Goal: Task Accomplishment & Management: Complete application form

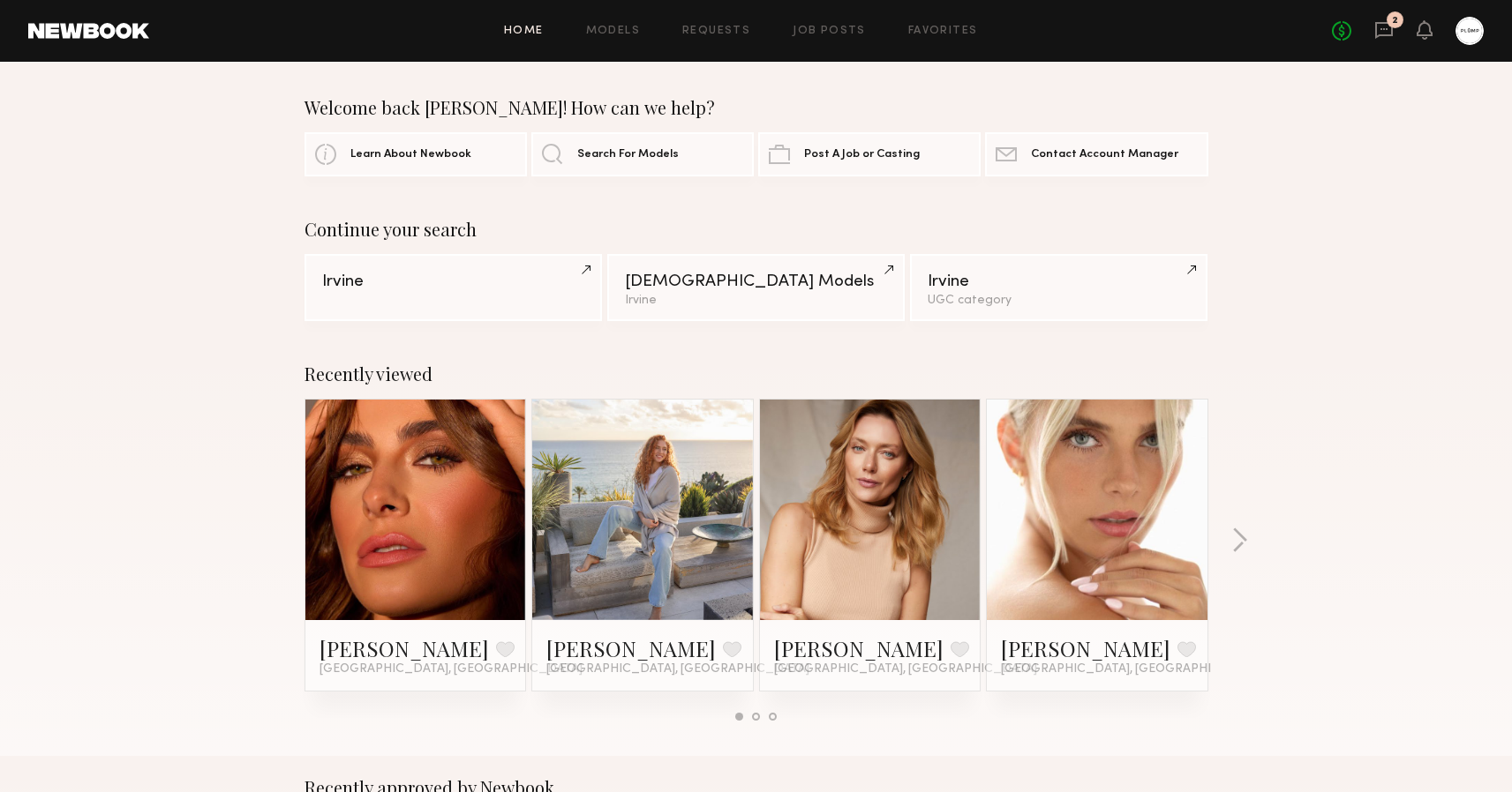
click at [1396, 34] on div "No fees up to $5,000 2" at bounding box center [1408, 31] width 152 height 28
click at [1377, 30] on icon at bounding box center [1384, 31] width 18 height 17
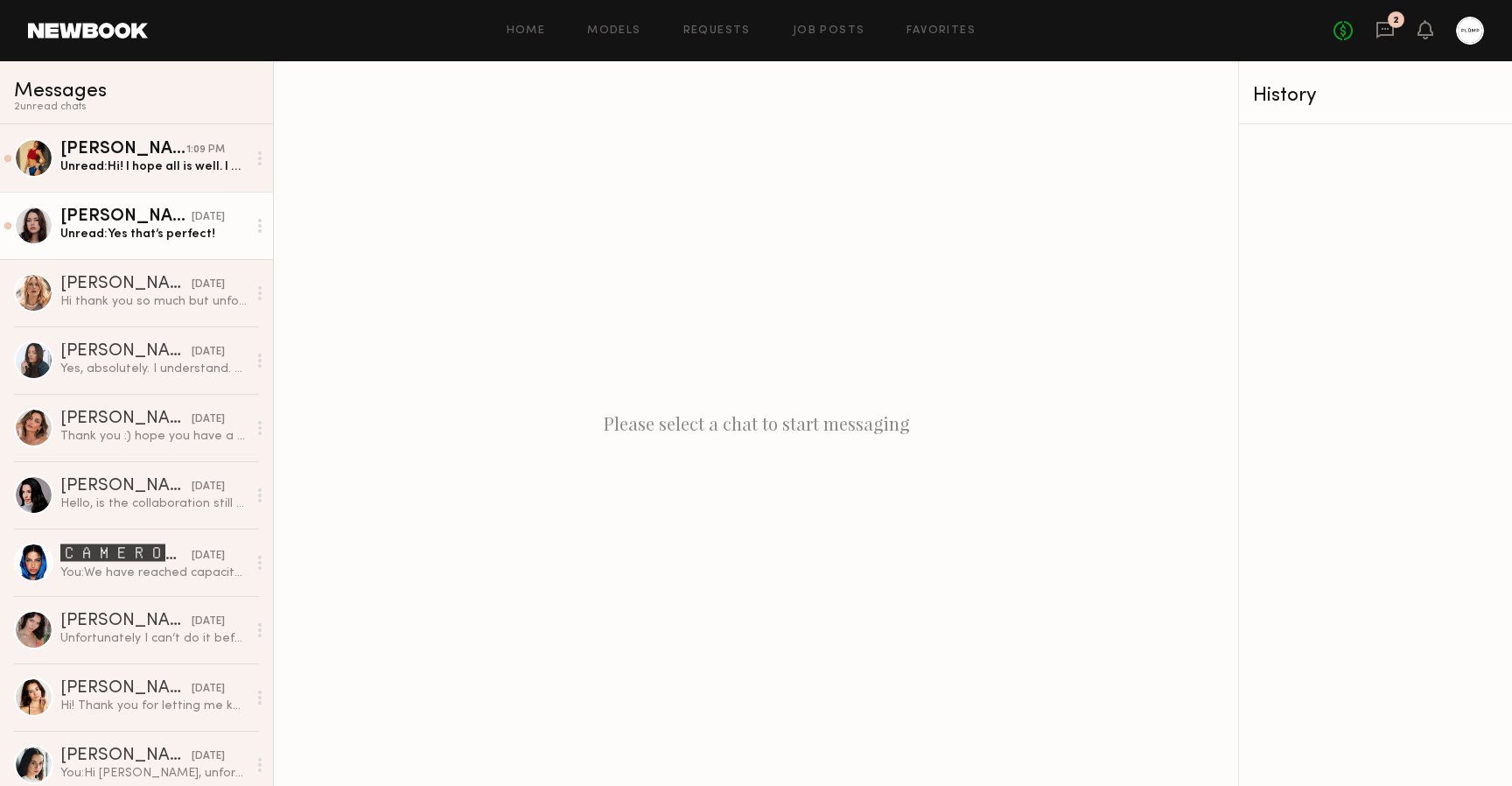
click at [150, 244] on link "Cameron C. yesterday Unread: Yes that’s perfect!" at bounding box center [137, 225] width 273 height 67
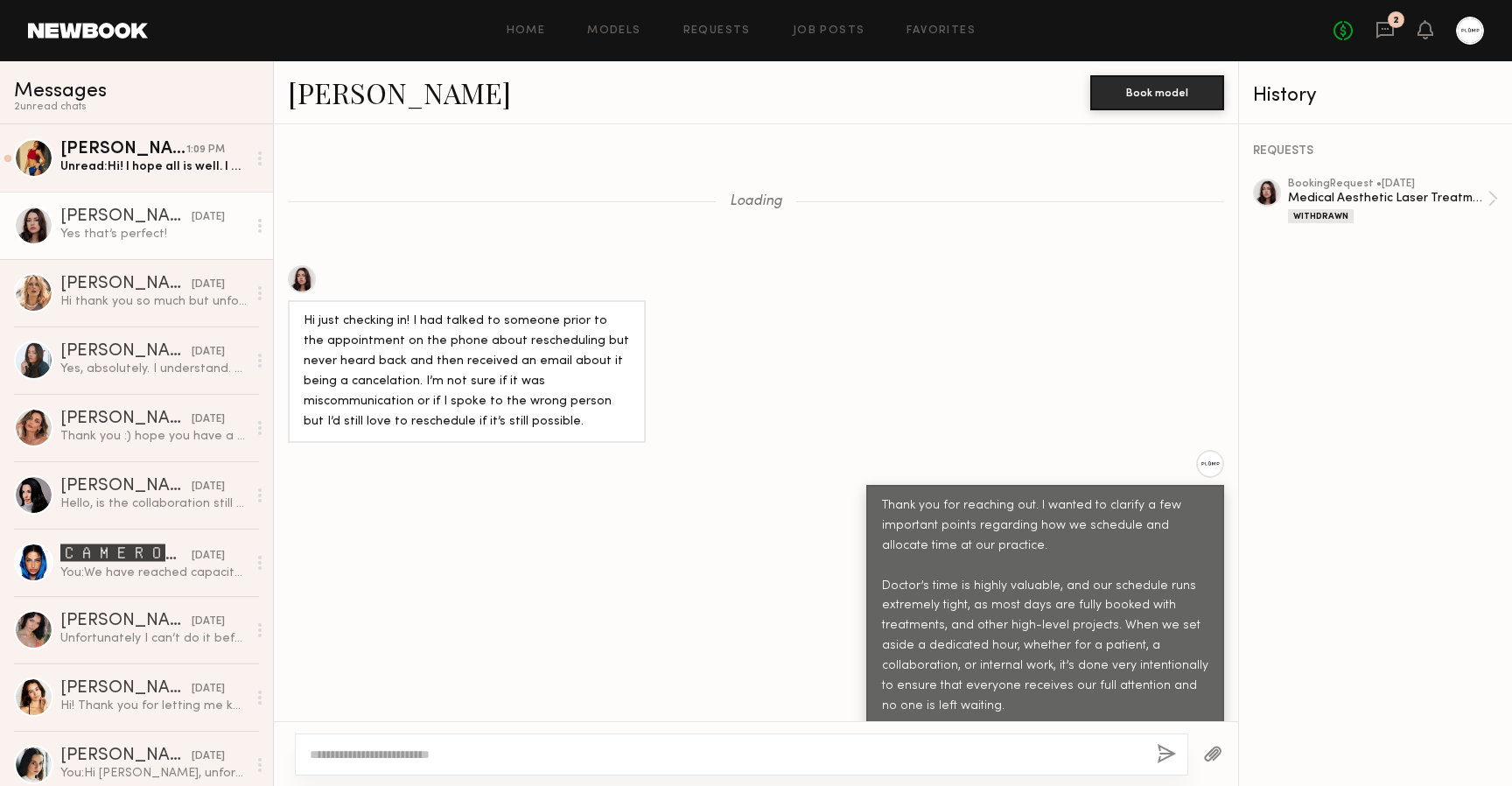
scroll to position [1548, 0]
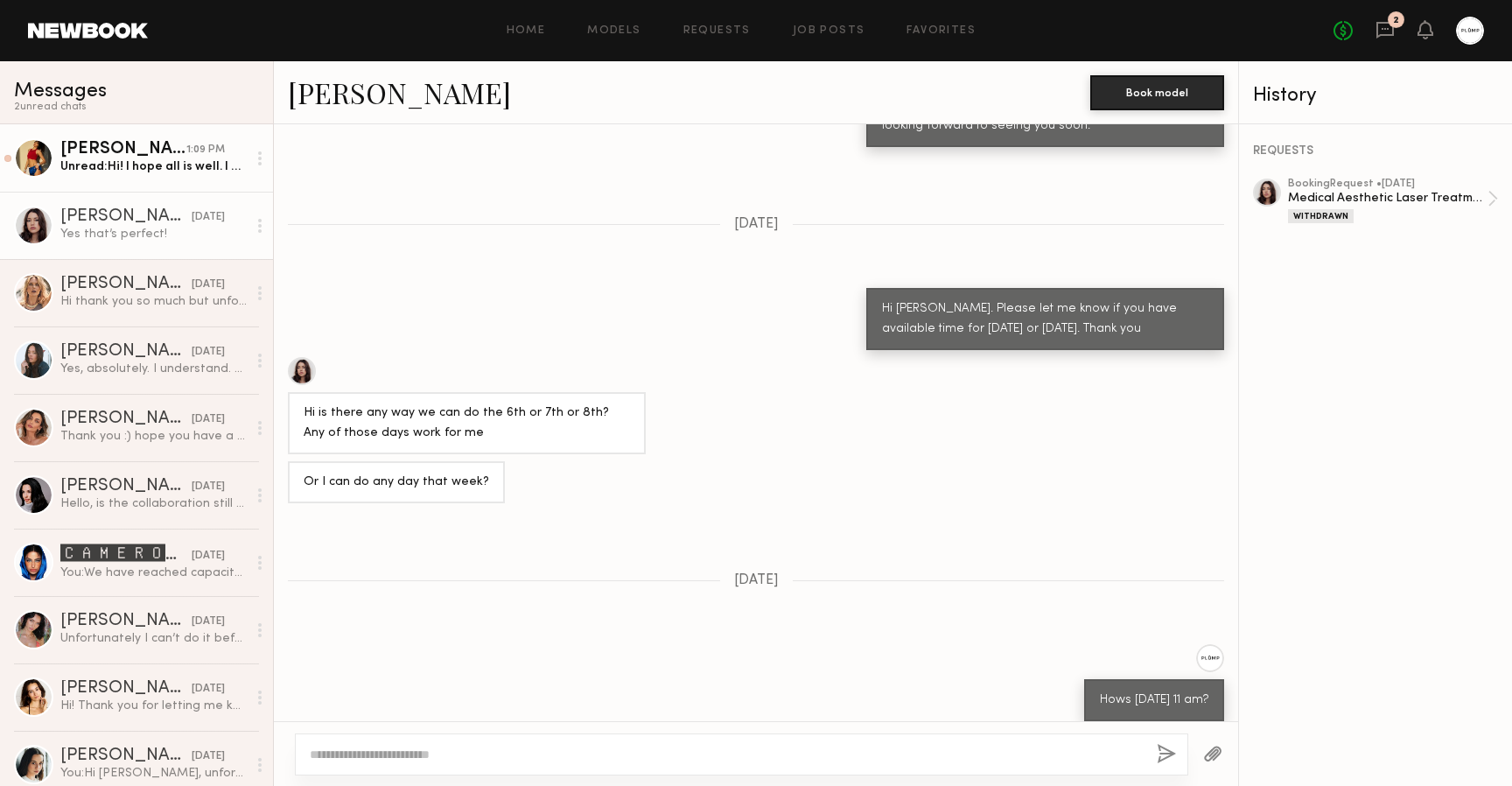
click at [138, 169] on div "Unread: Hi! I hope all is well. I was curious if you would be open to doing inj…" at bounding box center [153, 167] width 186 height 17
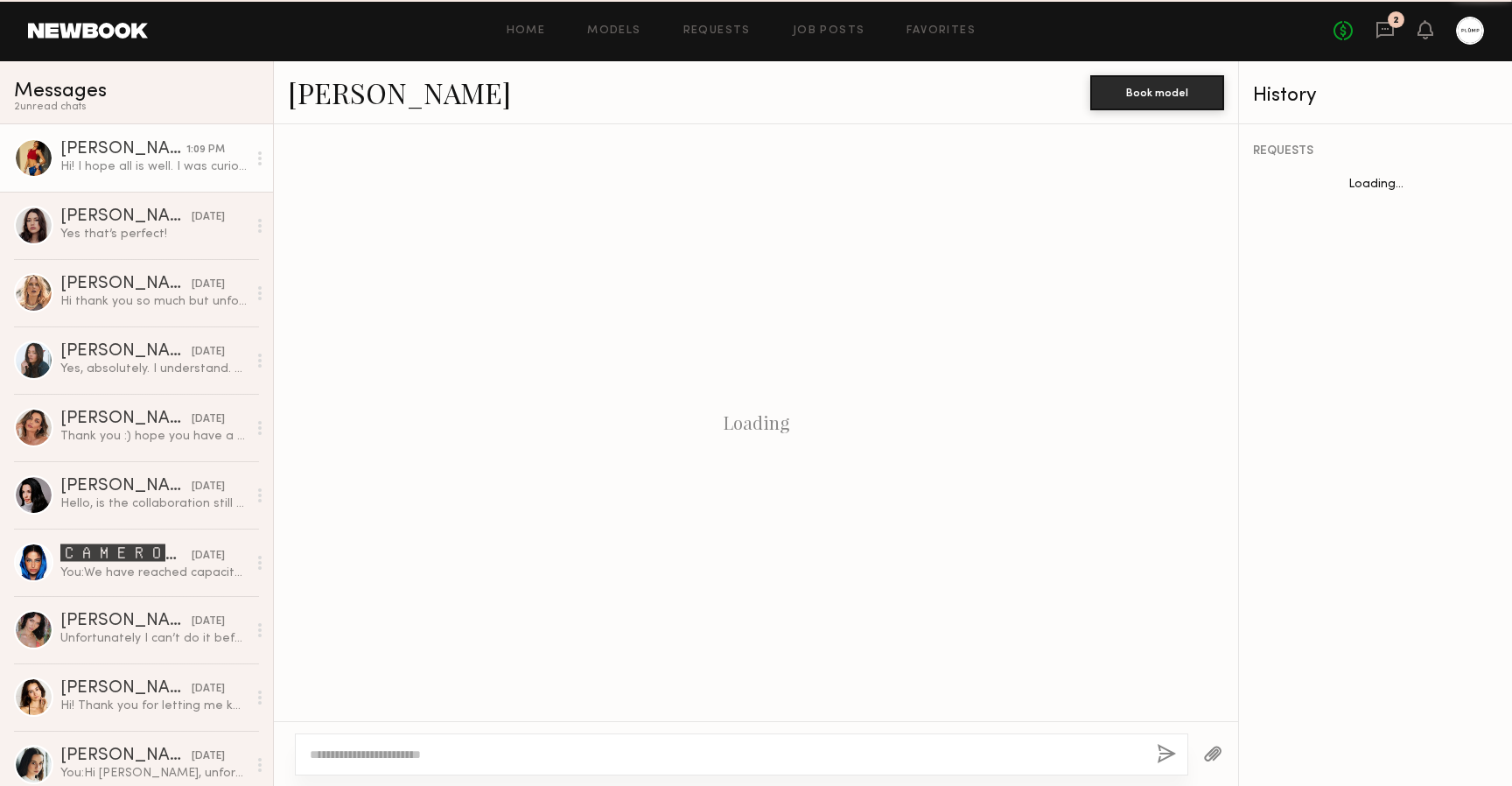
scroll to position [1090, 0]
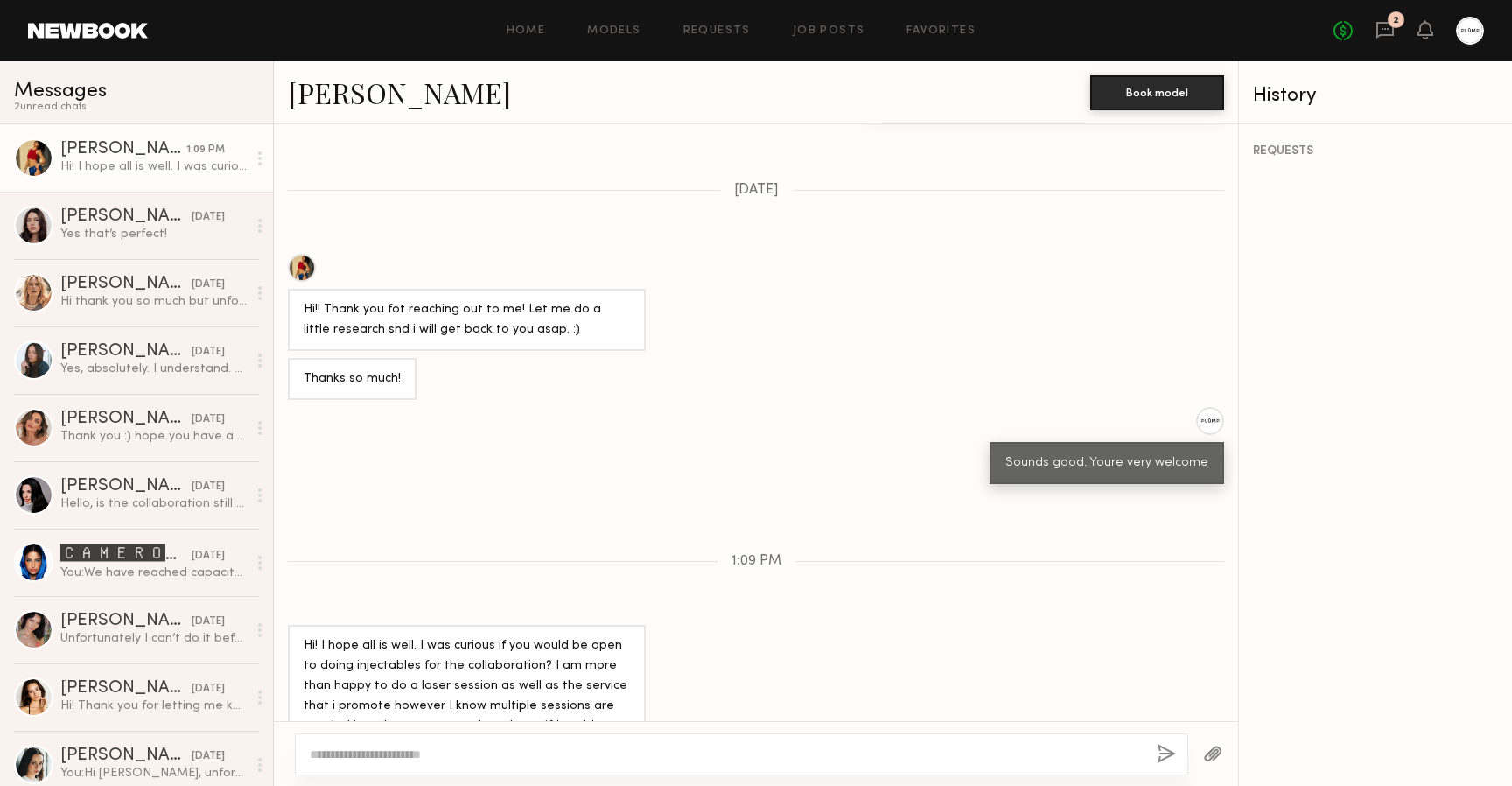
click at [301, 254] on div at bounding box center [302, 268] width 28 height 28
click at [304, 254] on div at bounding box center [302, 268] width 28 height 28
click at [473, 754] on textarea at bounding box center [726, 755] width 834 height 18
click at [341, 91] on link "[PERSON_NAME]" at bounding box center [400, 92] width 223 height 38
click at [529, 759] on textarea at bounding box center [726, 755] width 834 height 18
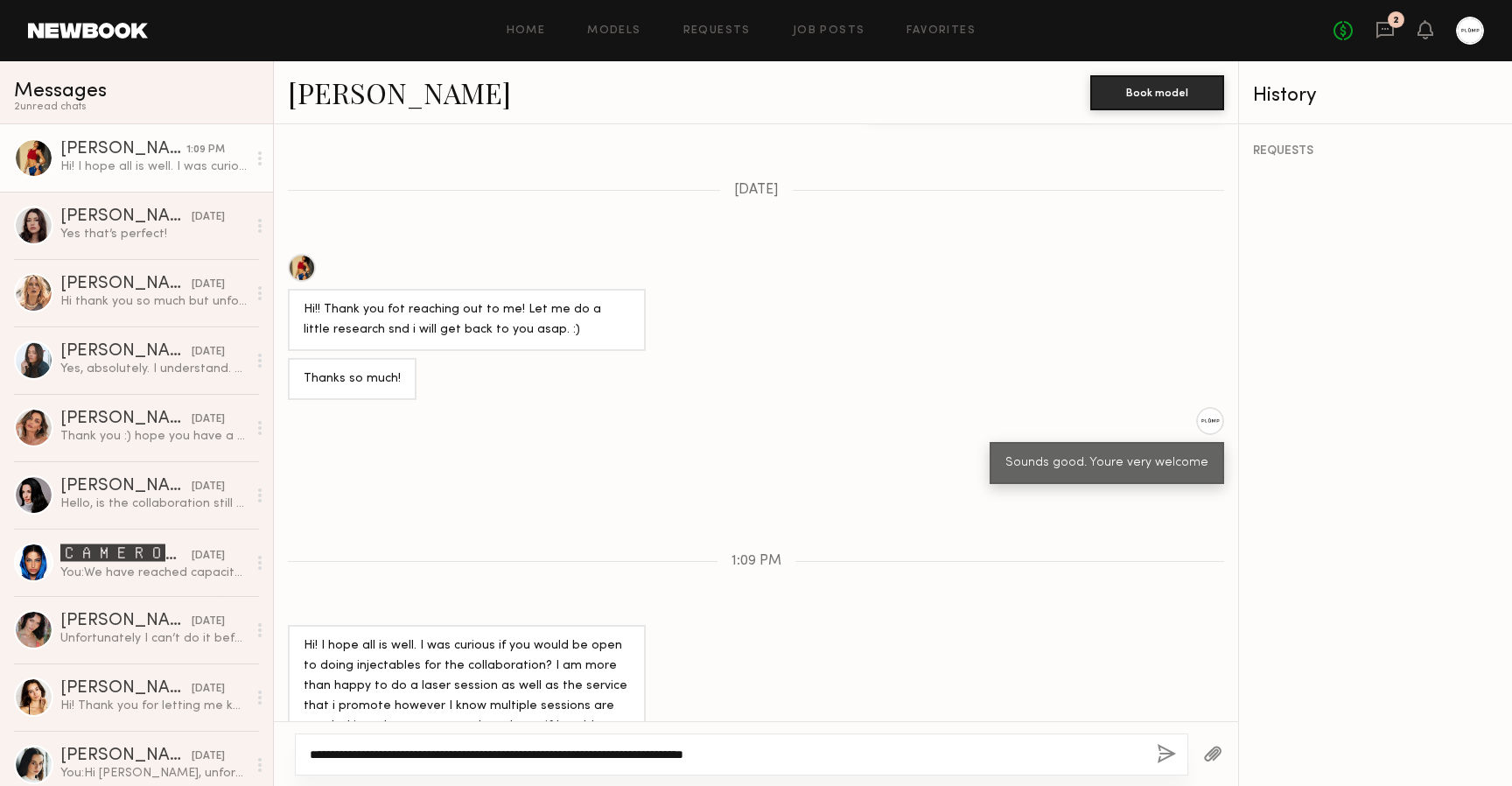
type textarea "**********"
click at [1166, 749] on button "button" at bounding box center [1166, 756] width 19 height 22
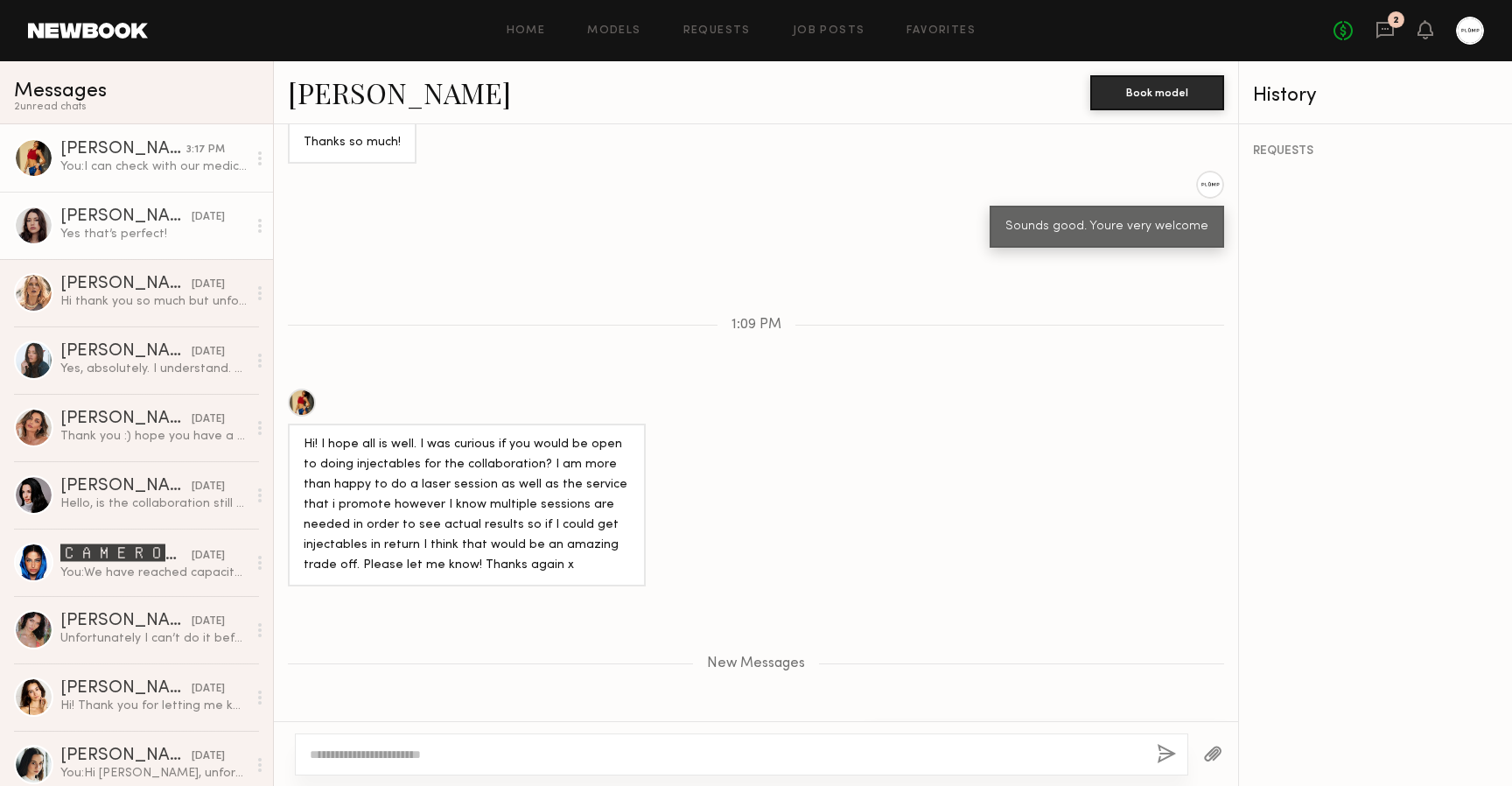
click at [103, 228] on div "Yes that’s perfect!" at bounding box center [153, 235] width 186 height 17
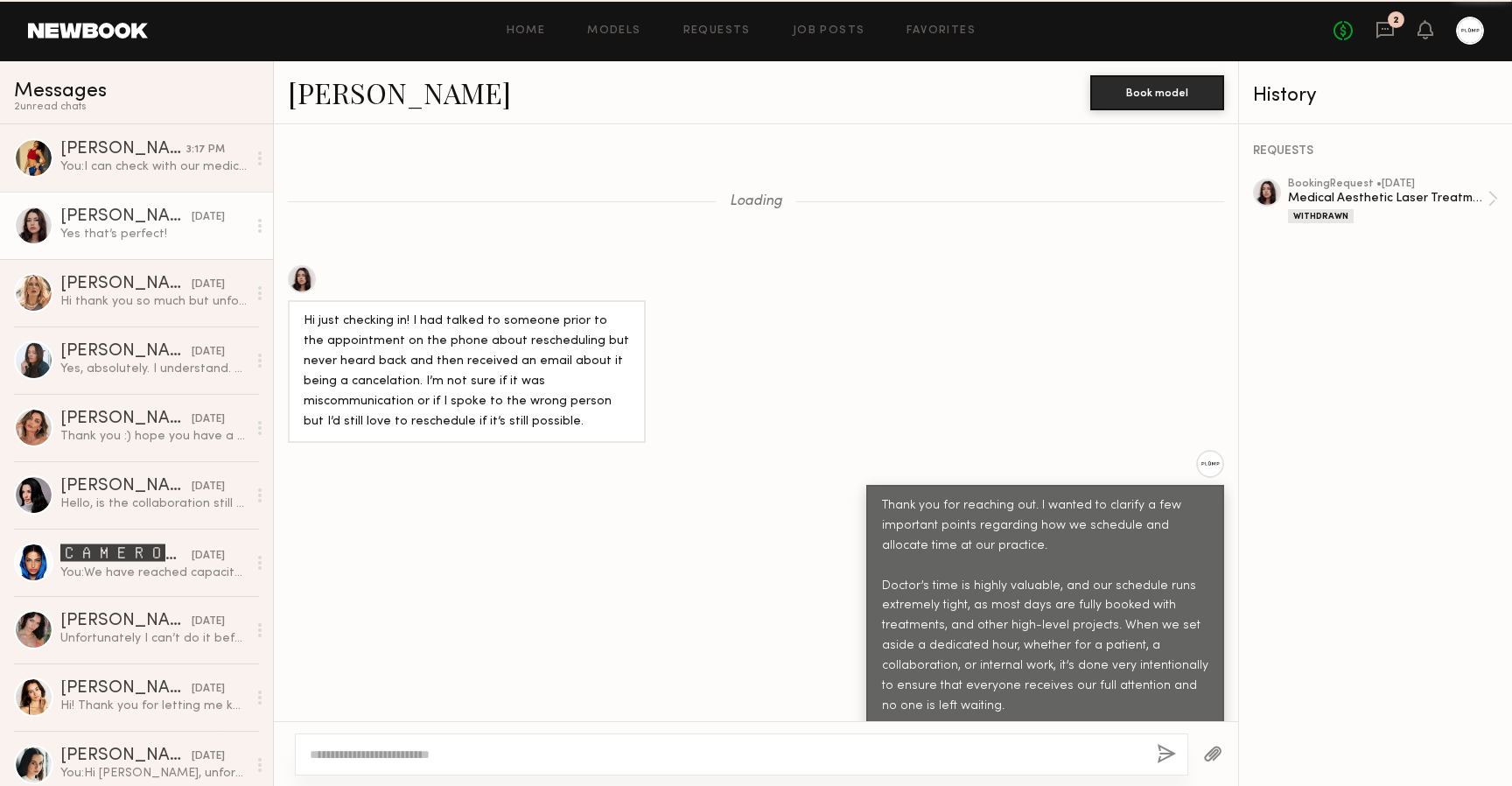
scroll to position [1548, 0]
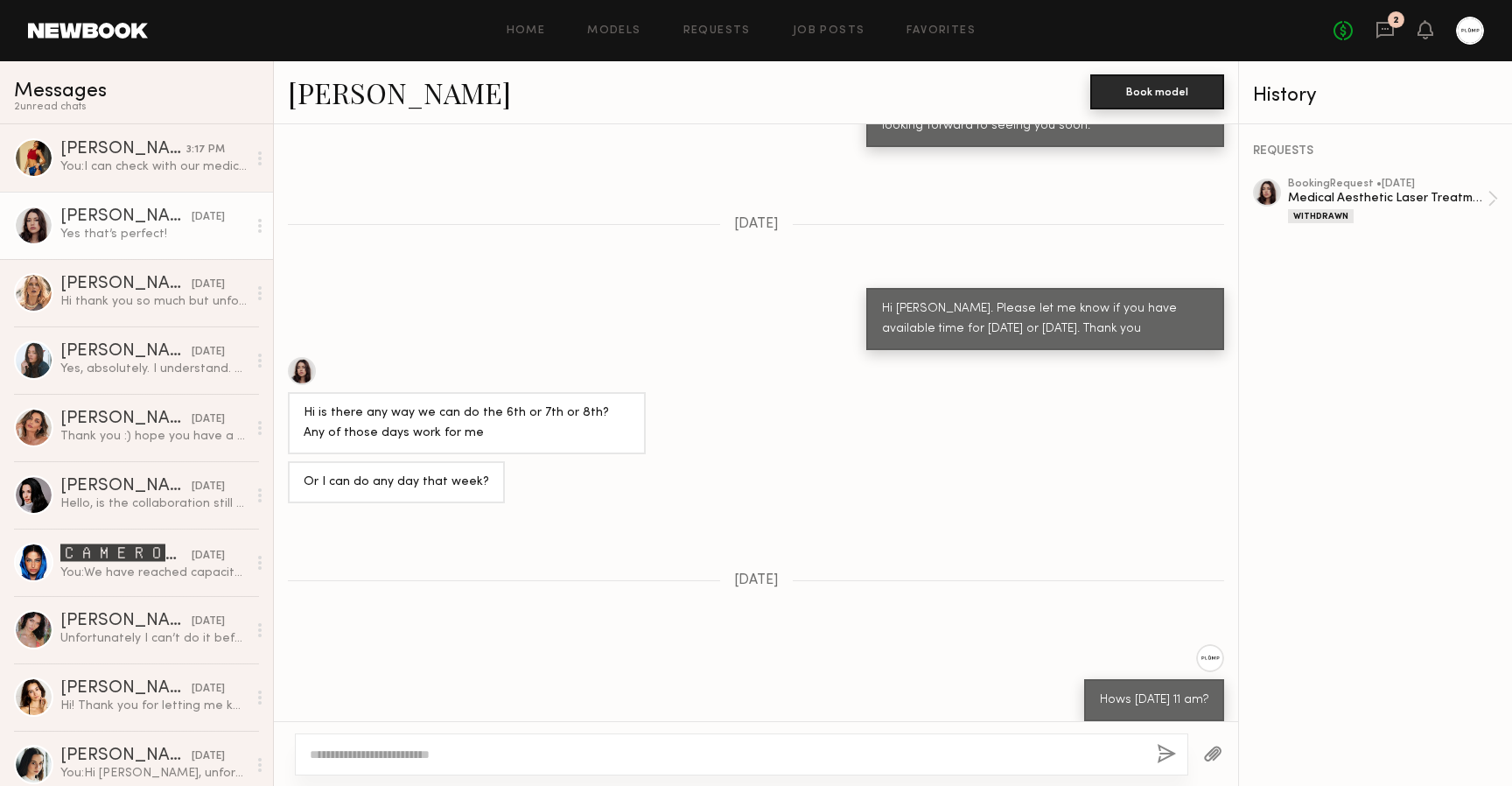
click at [1165, 91] on button "Book model" at bounding box center [1157, 92] width 134 height 35
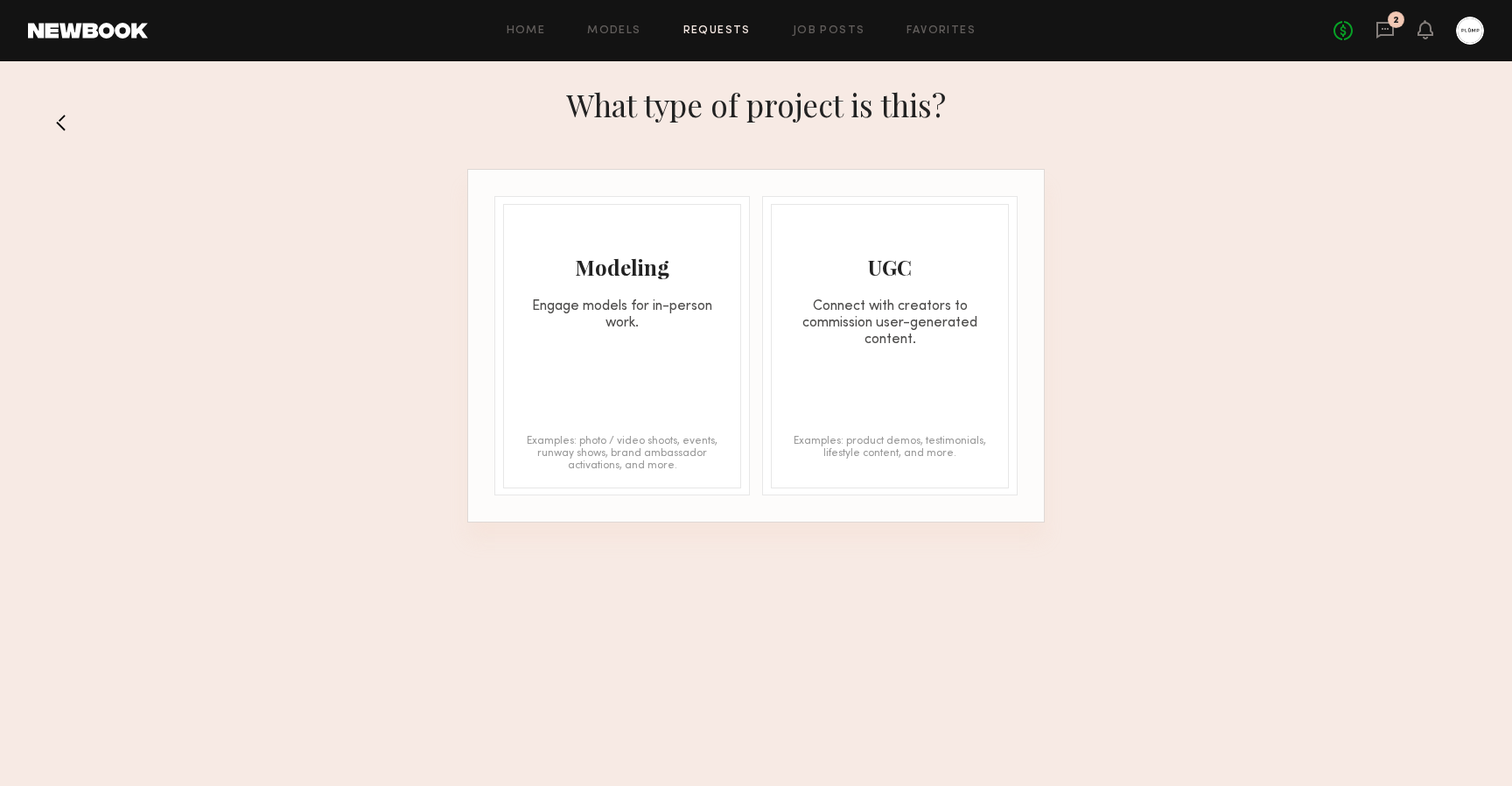
click at [673, 258] on div "Modeling" at bounding box center [622, 267] width 236 height 28
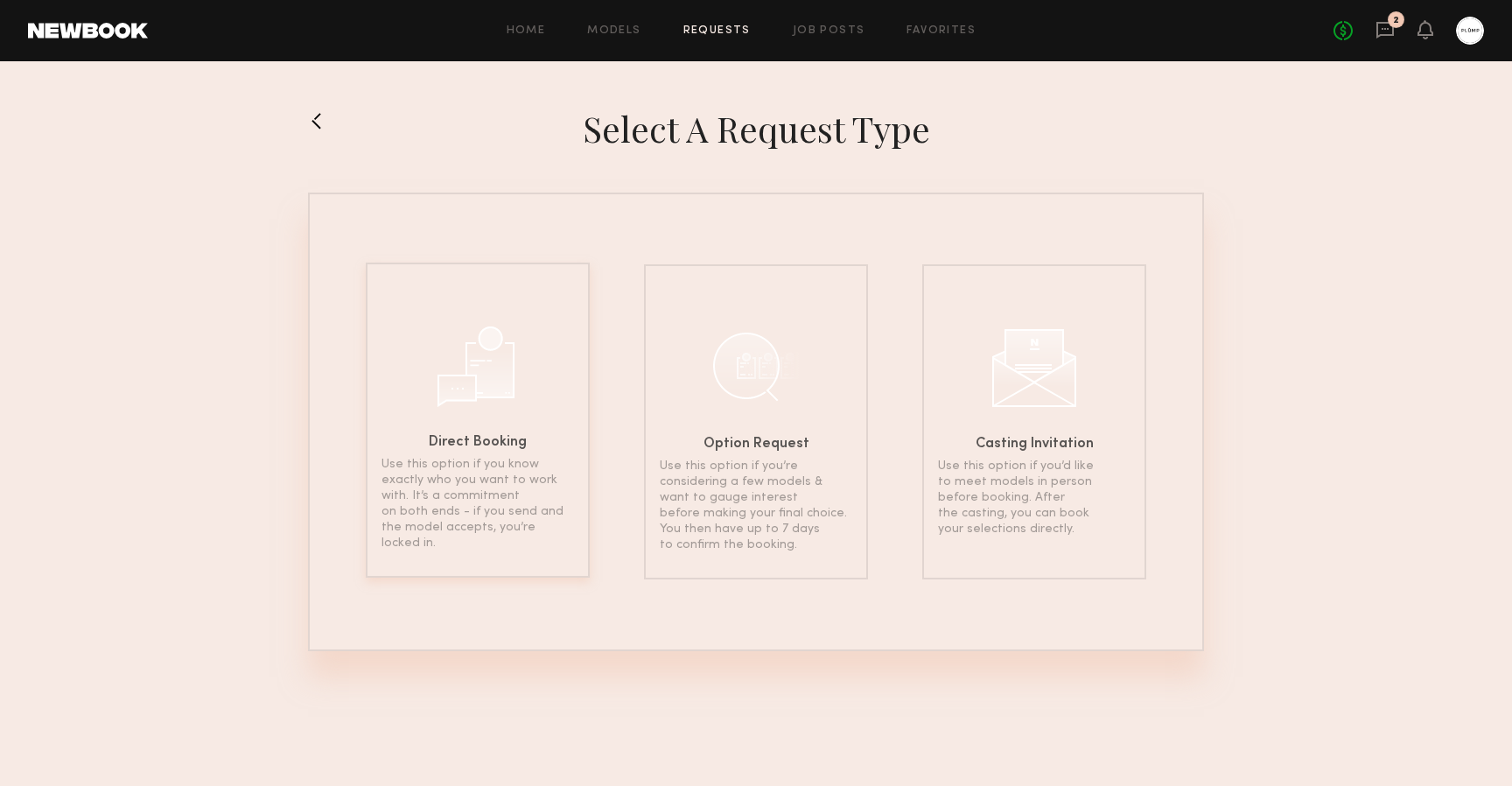
click at [512, 386] on div at bounding box center [477, 364] width 88 height 88
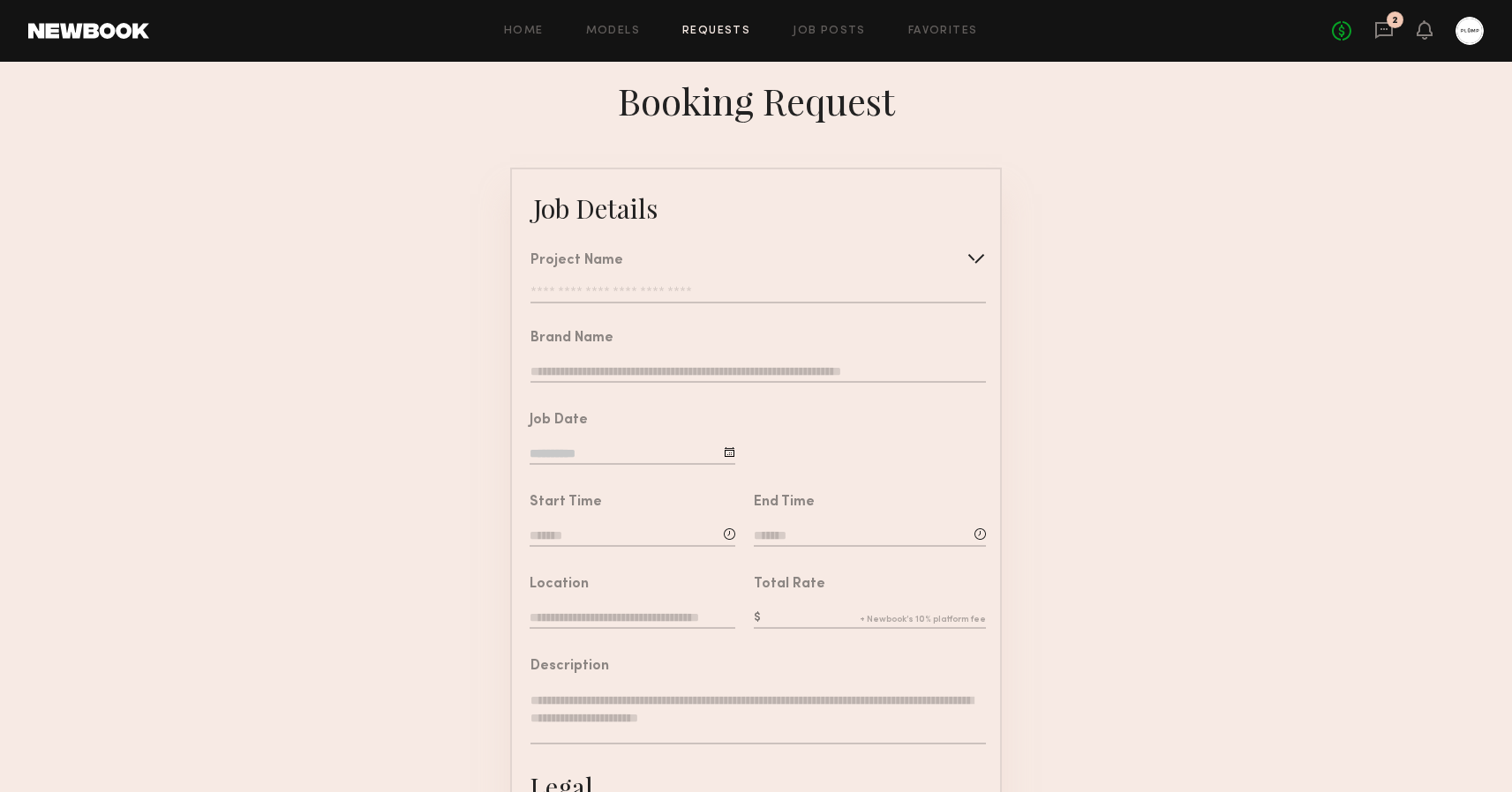
click at [707, 291] on input "text" at bounding box center [758, 294] width 455 height 18
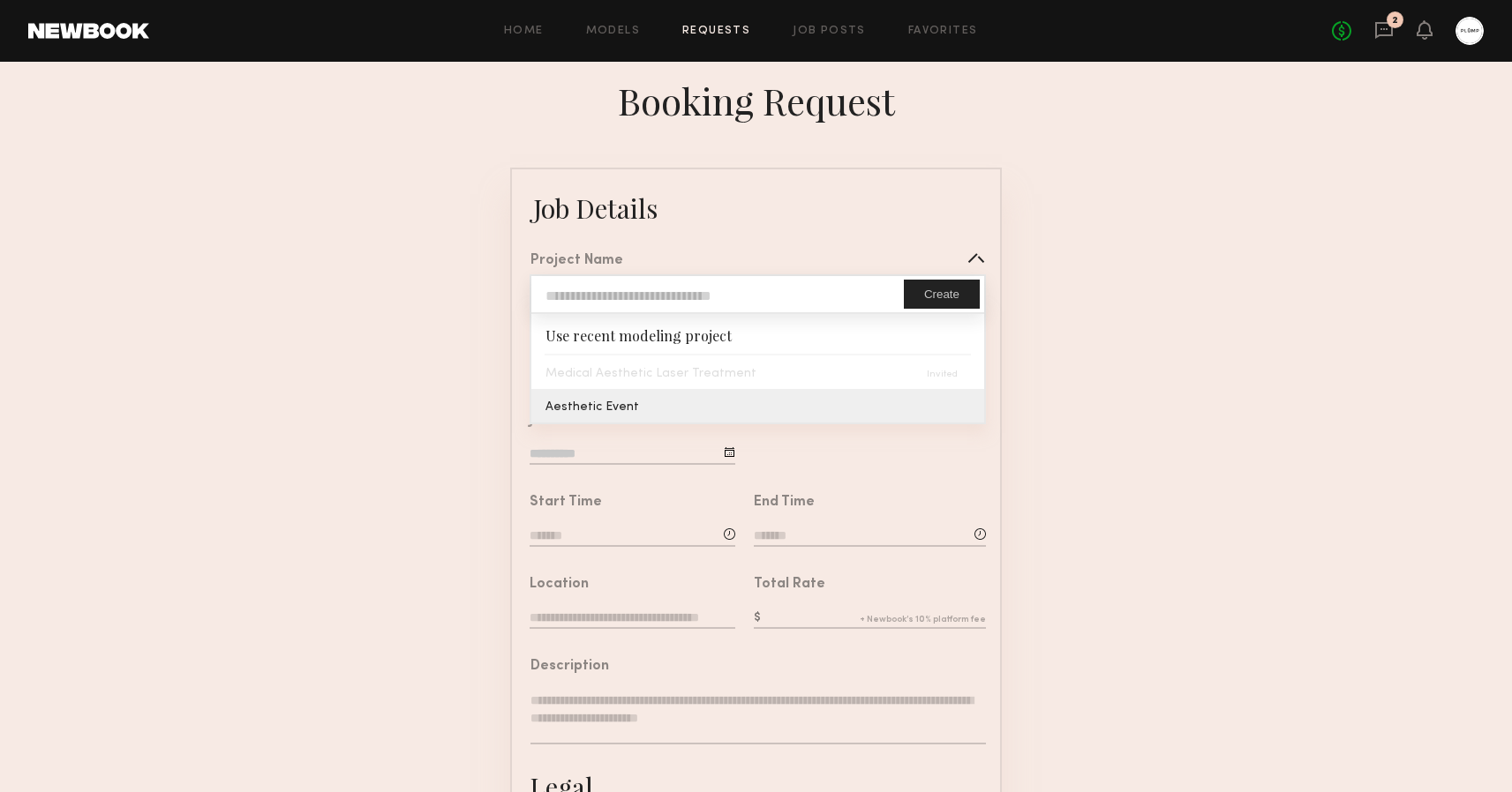
type input "**********"
type textarea "**********"
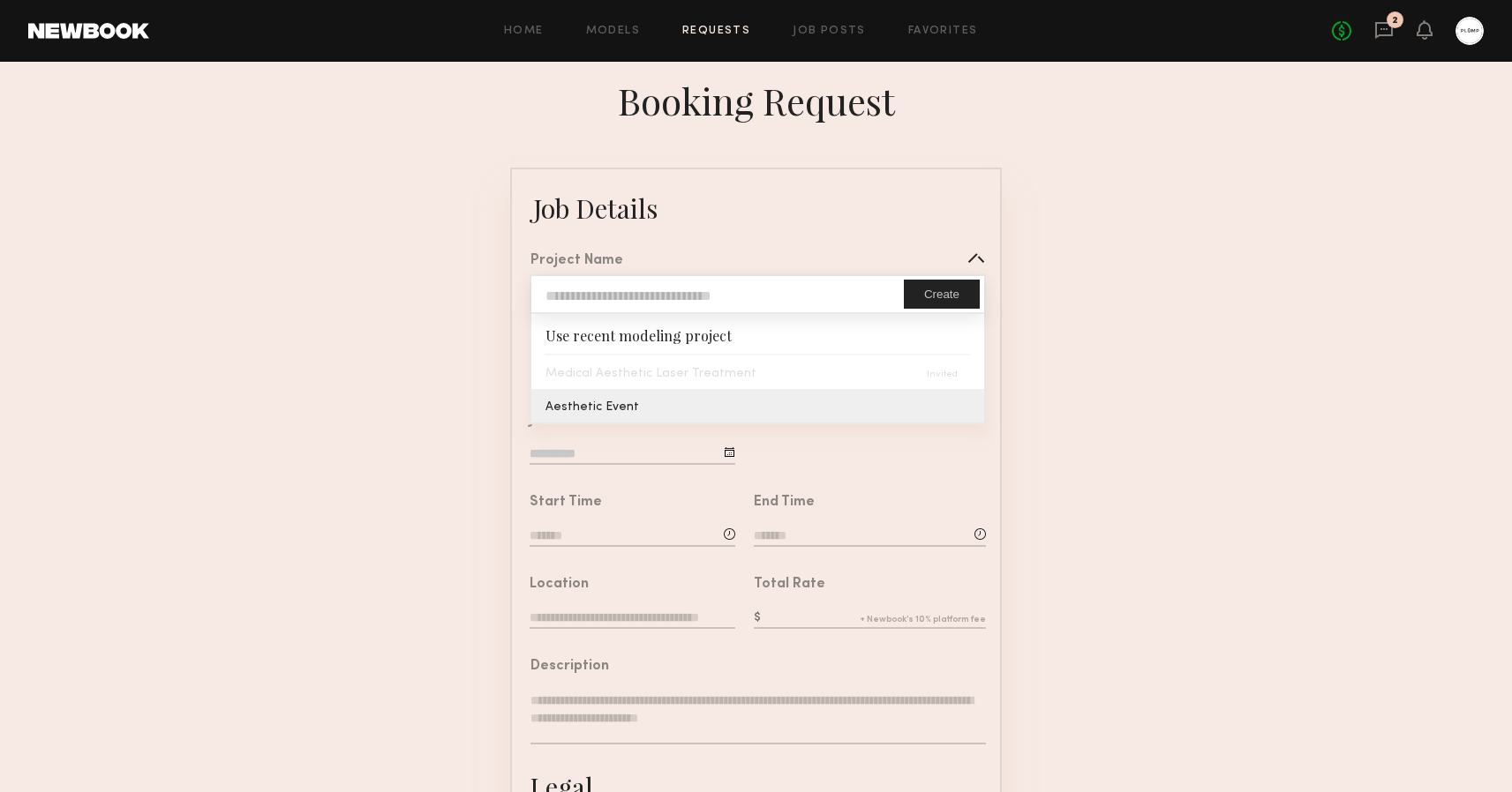
type textarea "**********"
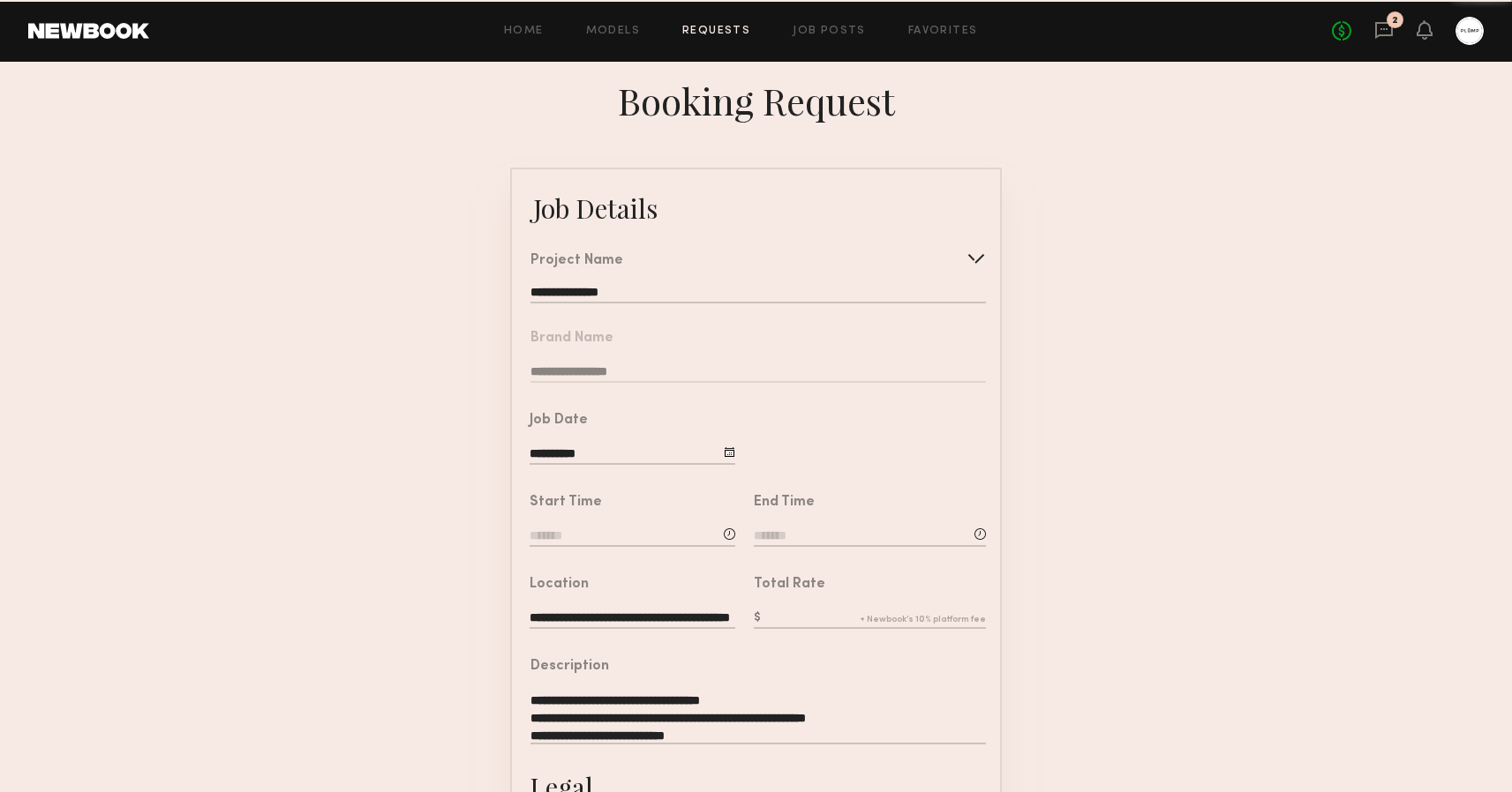
click at [671, 402] on common-border "**********" at bounding box center [756, 659] width 492 height 983
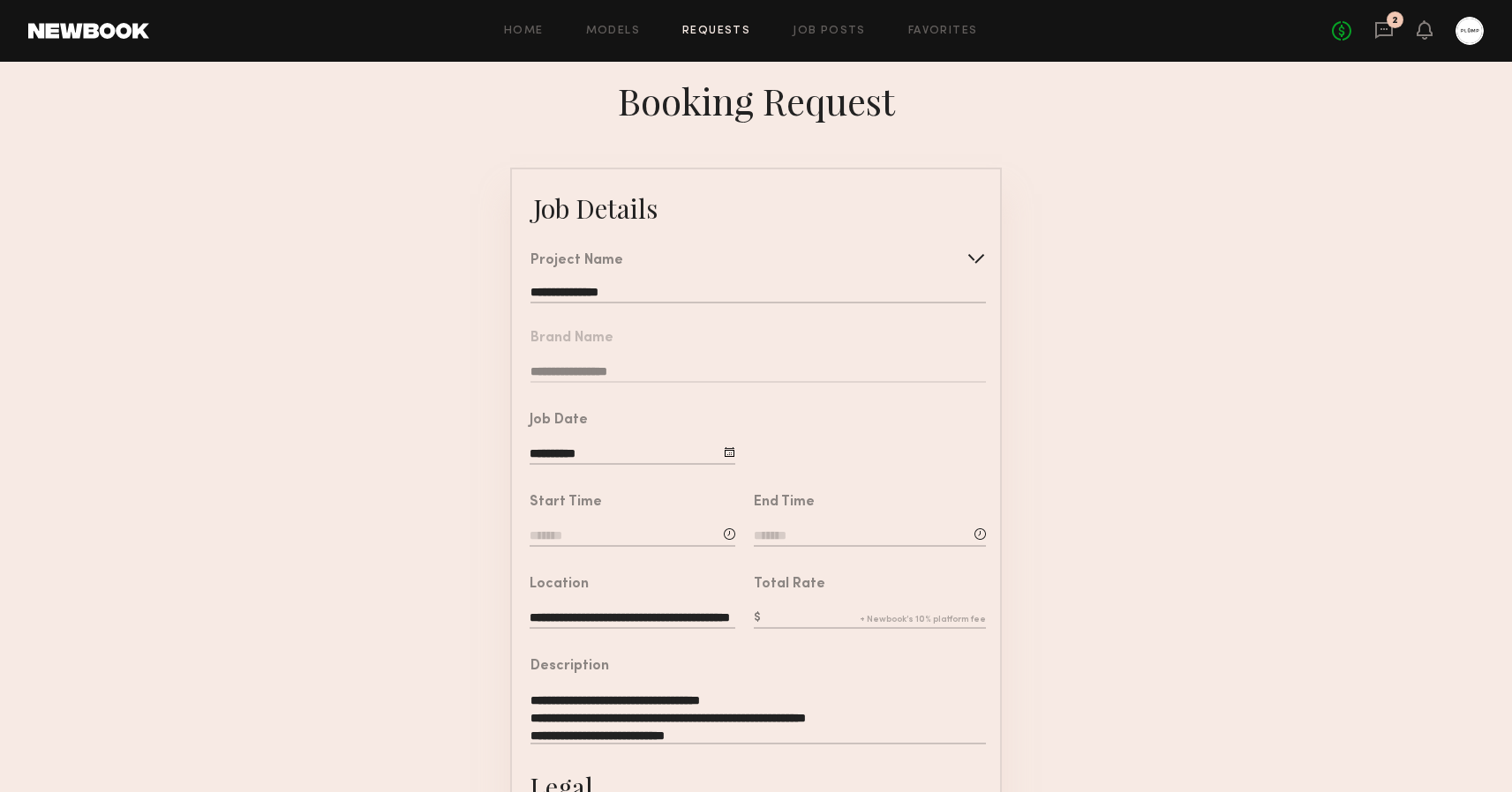
click at [690, 279] on div "**********" at bounding box center [758, 278] width 455 height 49
click at [685, 284] on div "**********" at bounding box center [758, 278] width 455 height 49
click at [685, 291] on input "**********" at bounding box center [758, 294] width 455 height 18
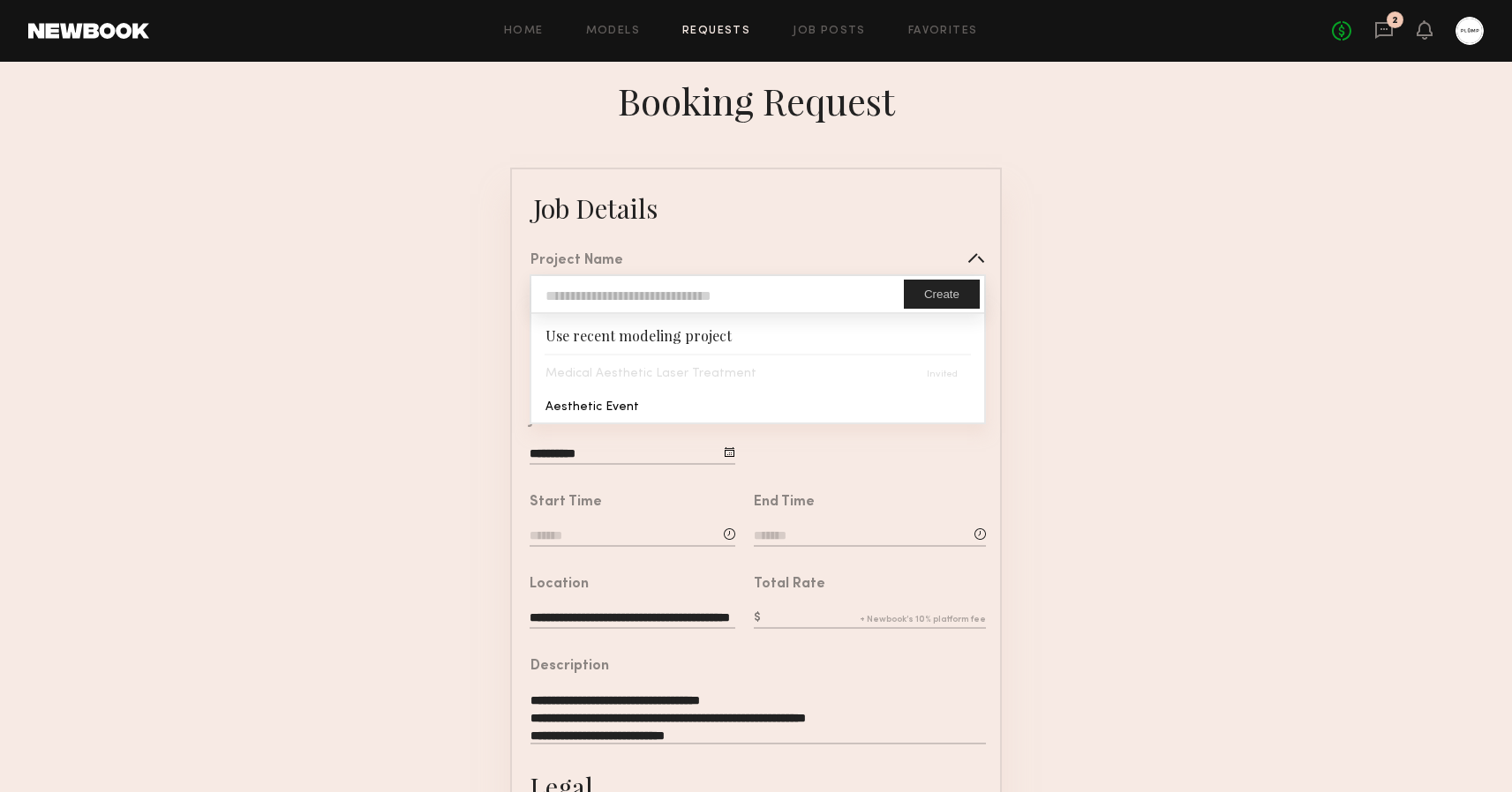
click at [663, 339] on div "Use recent modeling project" at bounding box center [758, 334] width 452 height 40
click at [493, 364] on form "**********" at bounding box center [756, 659] width 1512 height 983
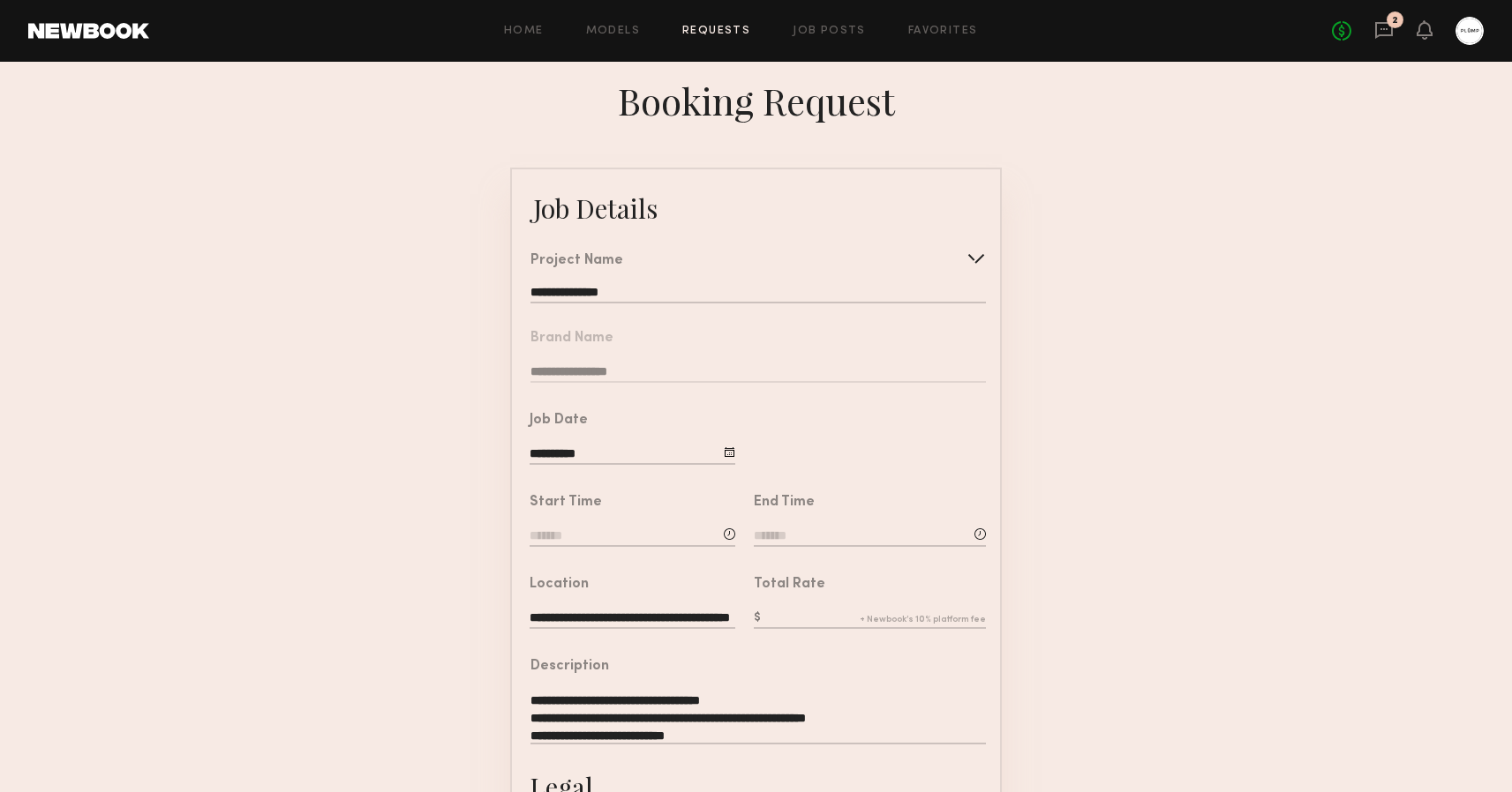
click at [591, 290] on input "**********" at bounding box center [758, 294] width 455 height 18
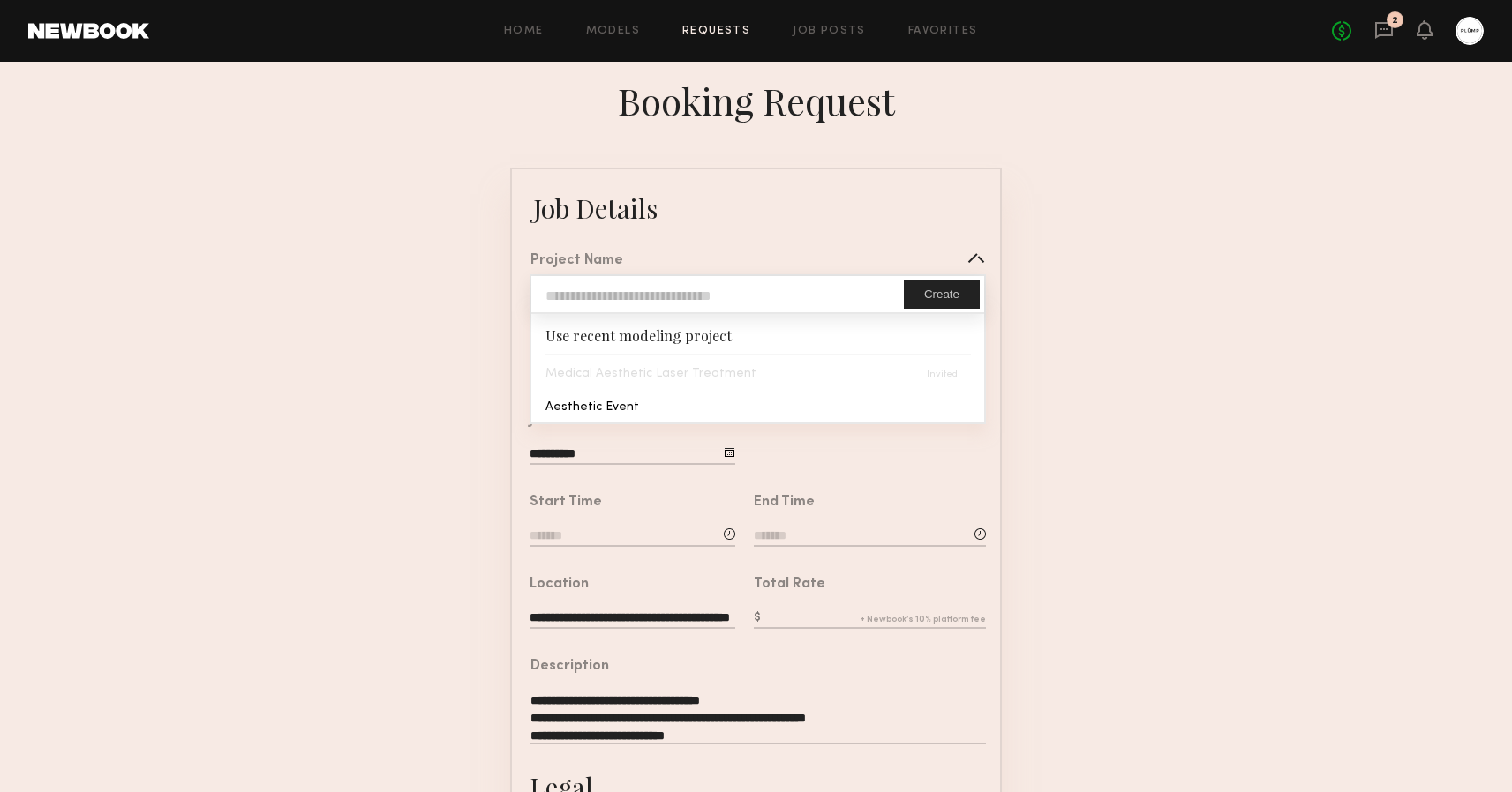
click at [584, 371] on div "Medical Aesthetic Laser Treatment" at bounding box center [758, 372] width 452 height 34
click at [584, 327] on div "Use recent modeling project" at bounding box center [758, 334] width 452 height 40
click at [584, 336] on div "Use recent modeling project" at bounding box center [758, 334] width 452 height 40
click at [947, 184] on common-border "**********" at bounding box center [756, 659] width 492 height 983
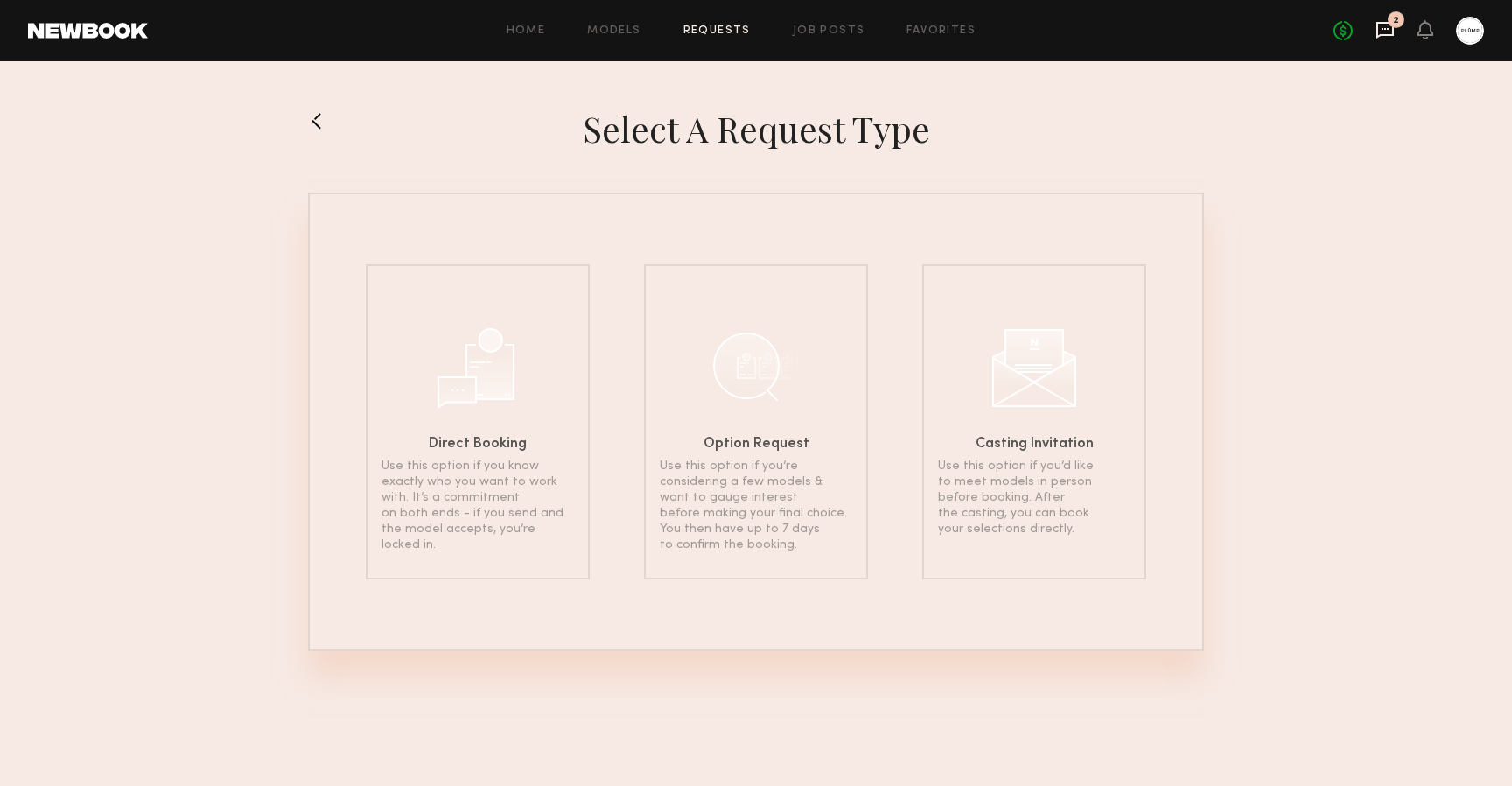
click at [1385, 29] on icon at bounding box center [1386, 29] width 7 height 2
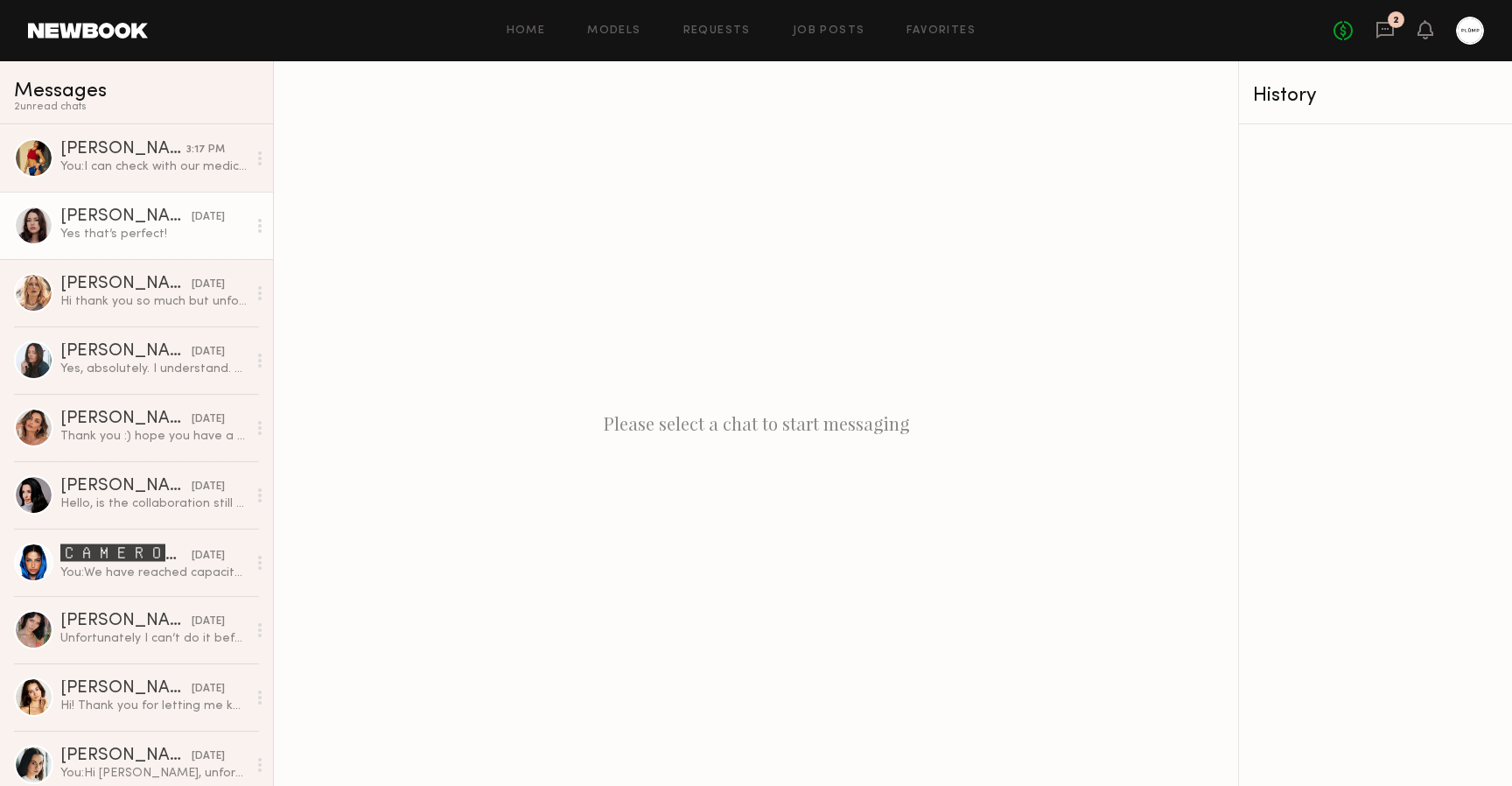
click at [127, 232] on div "Yes that’s perfect!" at bounding box center [153, 235] width 186 height 17
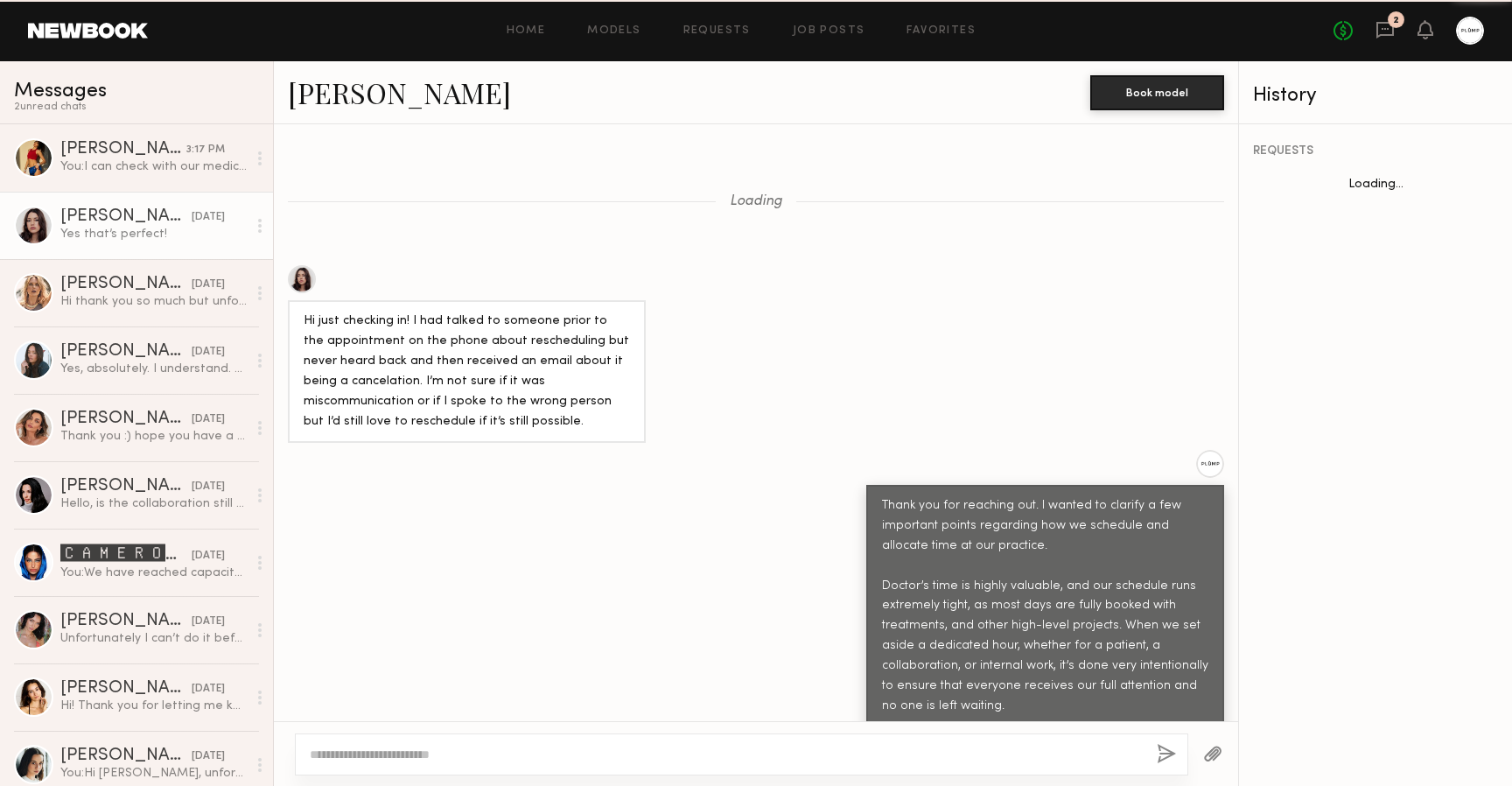
scroll to position [1548, 0]
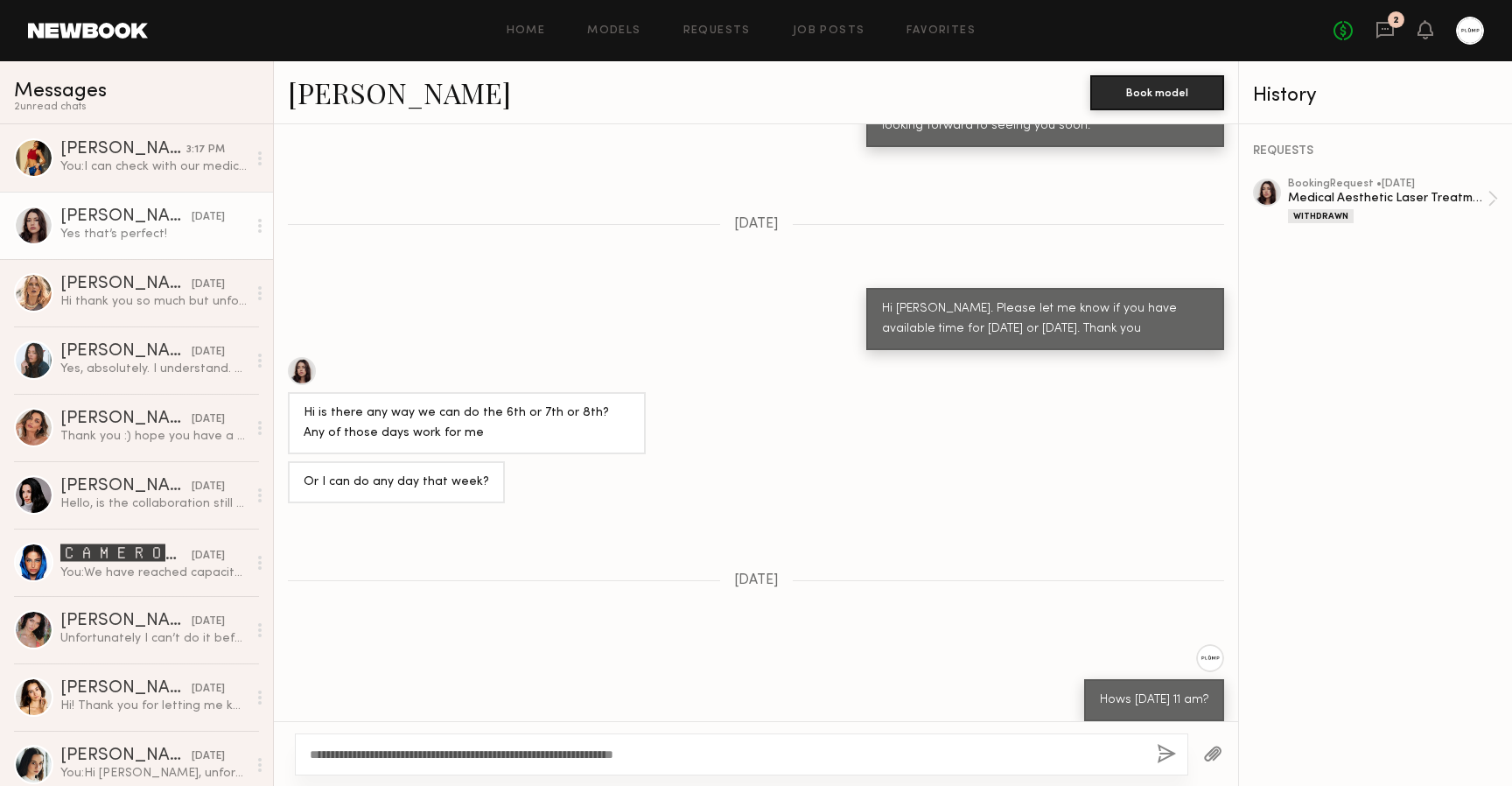
click at [585, 748] on textarea "**********" at bounding box center [726, 755] width 834 height 18
click at [742, 748] on textarea "**********" at bounding box center [726, 755] width 834 height 18
type textarea "**********"
click at [1164, 752] on button "button" at bounding box center [1166, 756] width 19 height 22
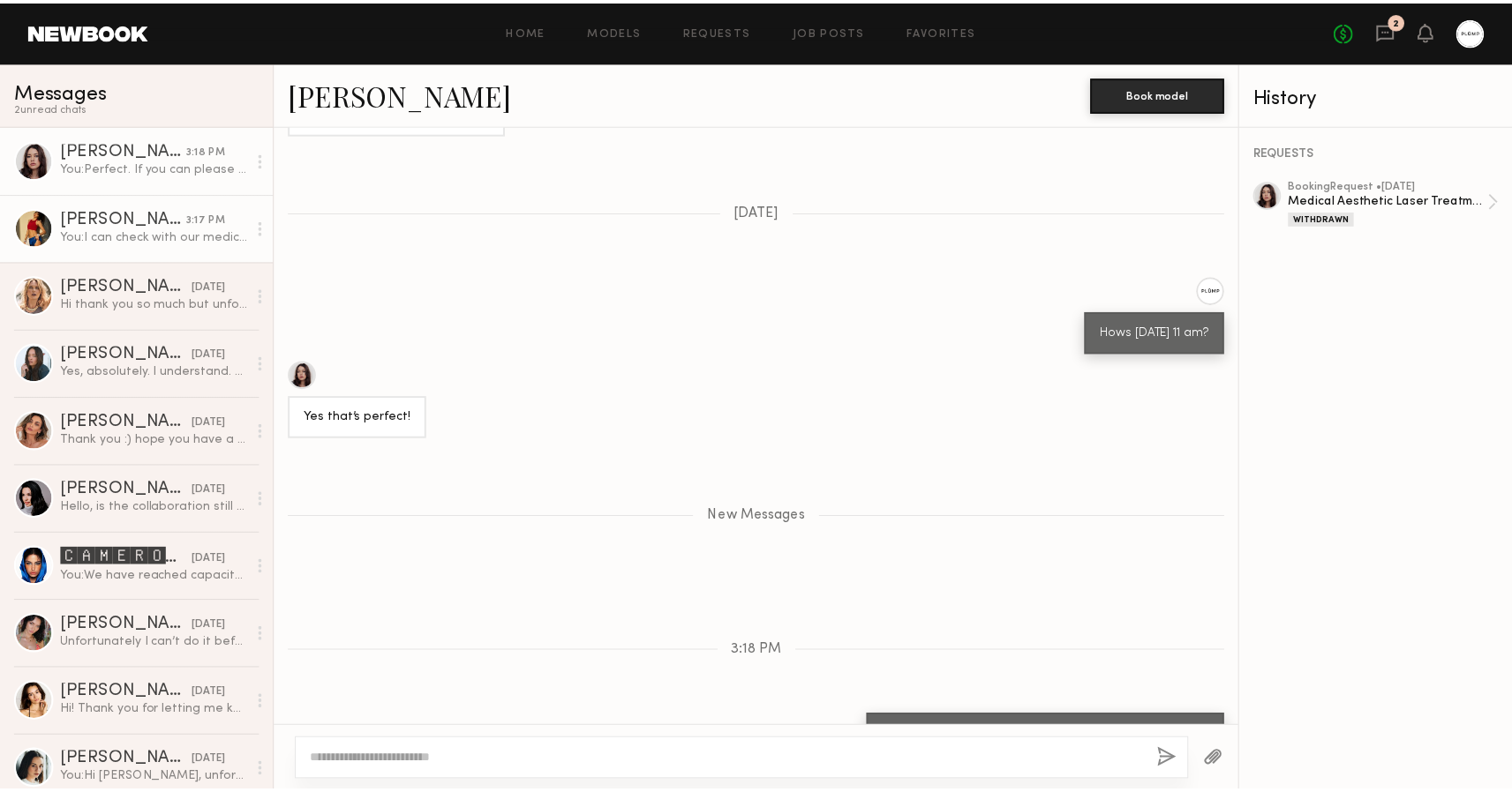
scroll to position [0, 0]
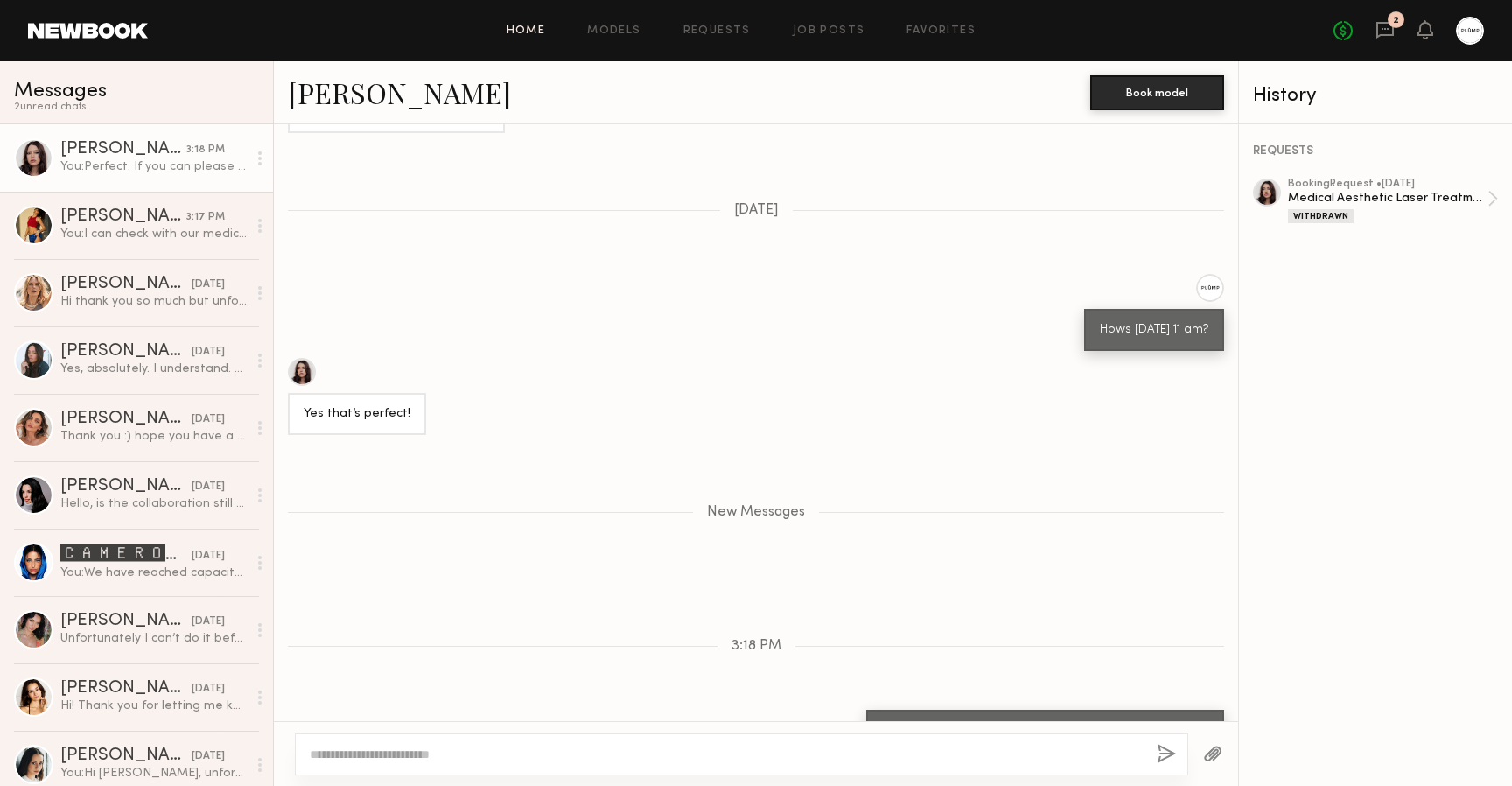
click at [531, 33] on link "Home" at bounding box center [526, 30] width 40 height 11
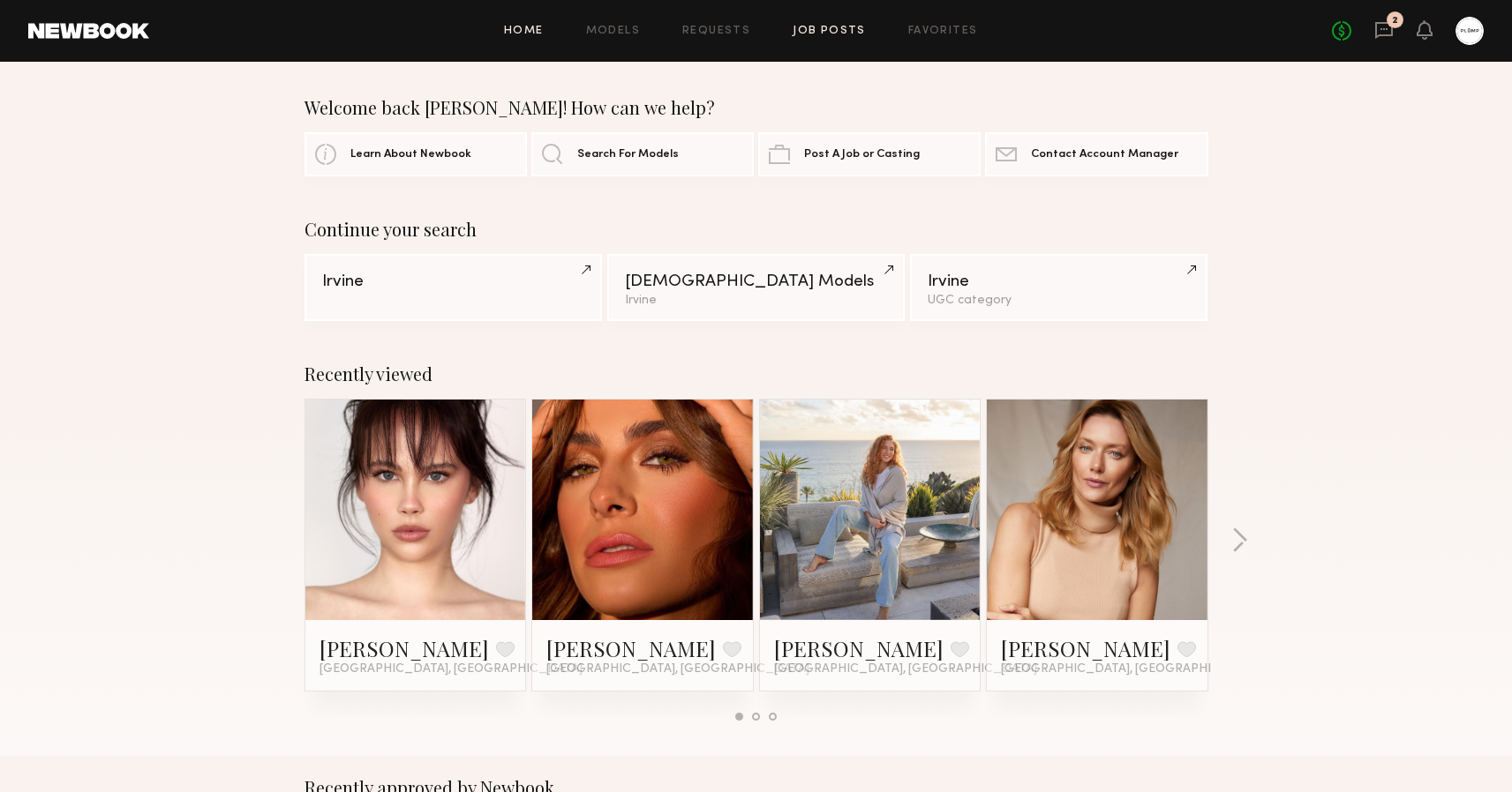
click at [840, 32] on link "Job Posts" at bounding box center [829, 31] width 74 height 11
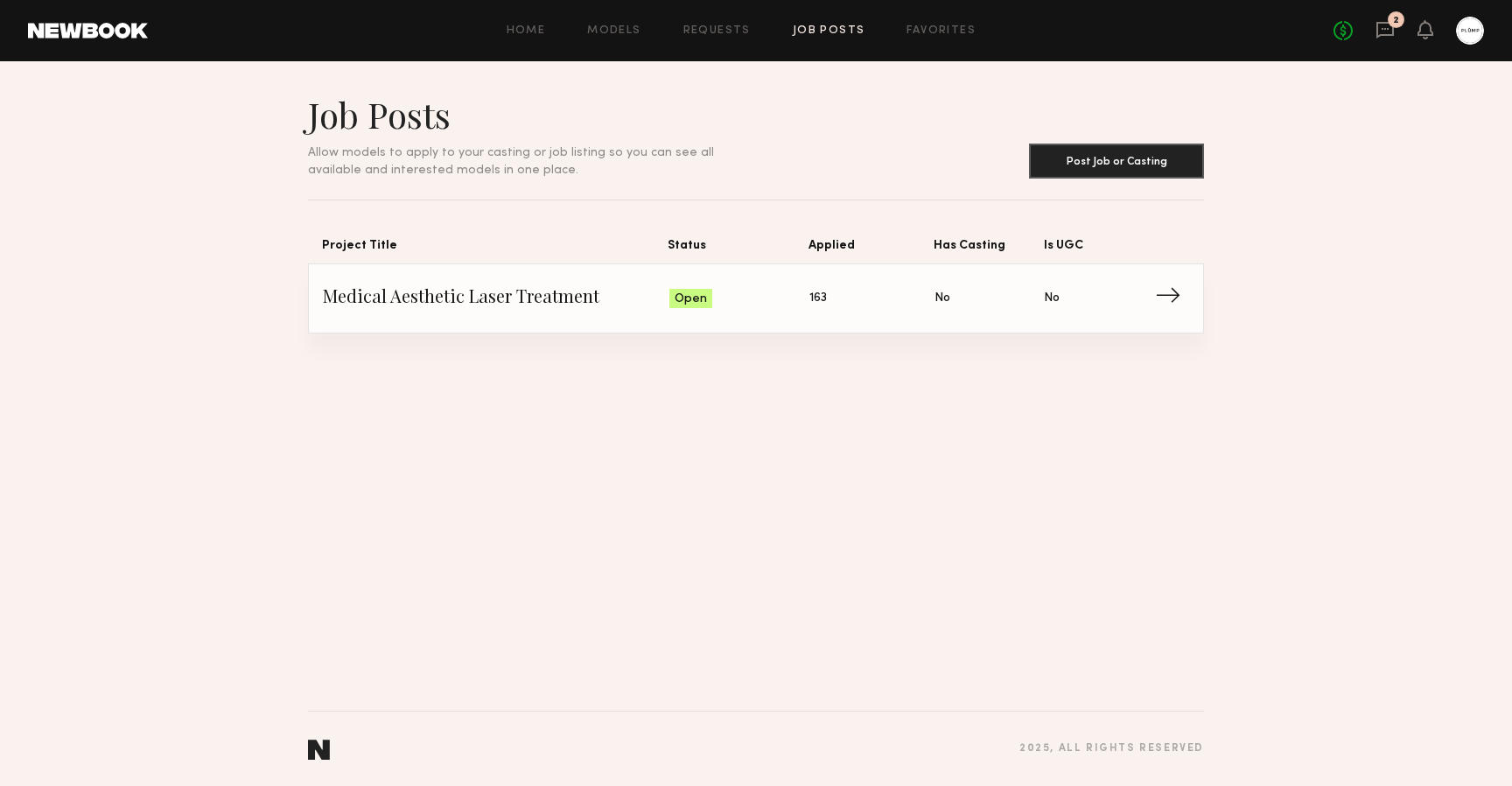
click at [736, 306] on span "Status: Open" at bounding box center [739, 298] width 141 height 26
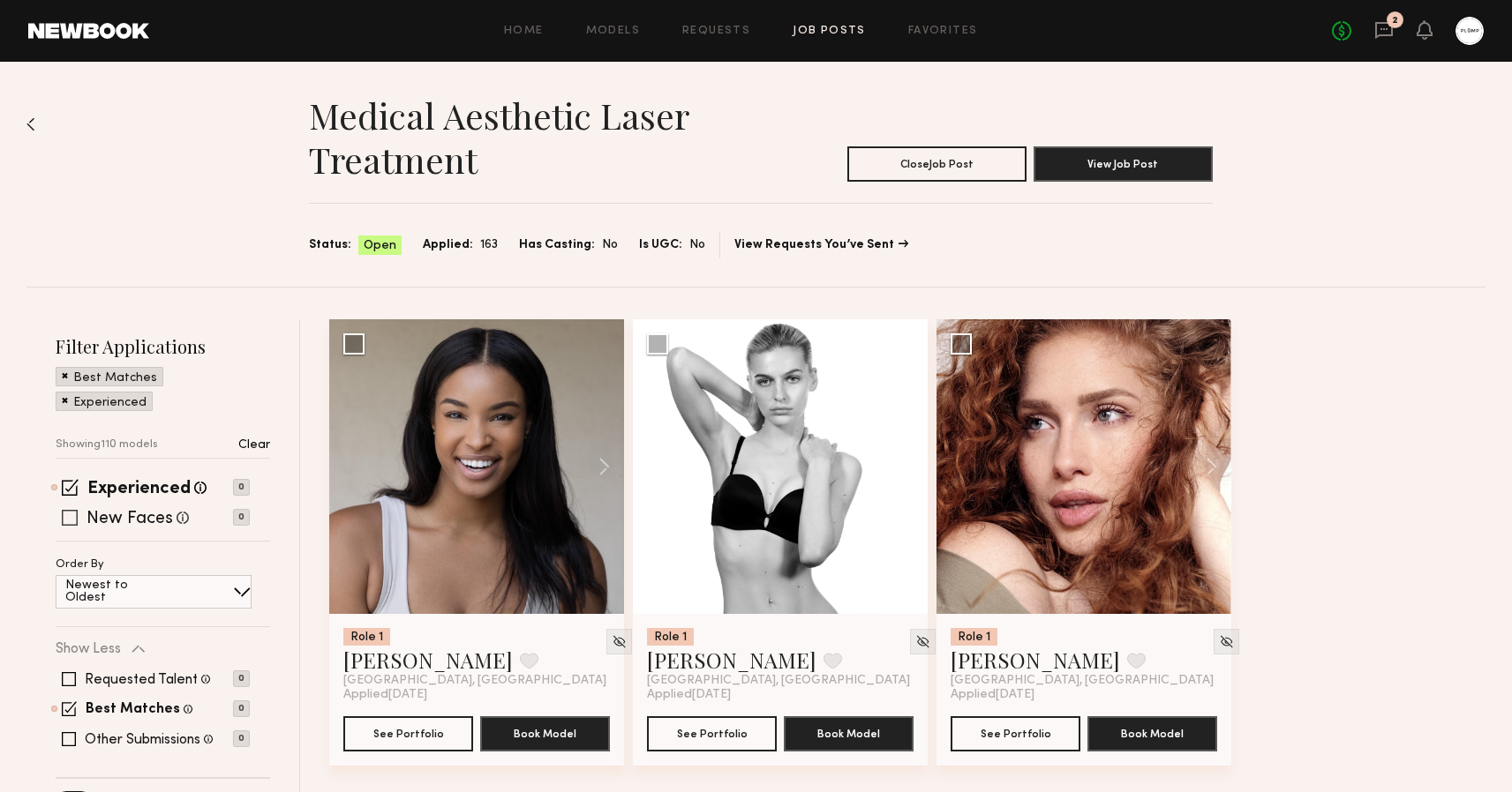
click at [67, 511] on span at bounding box center [69, 517] width 16 height 16
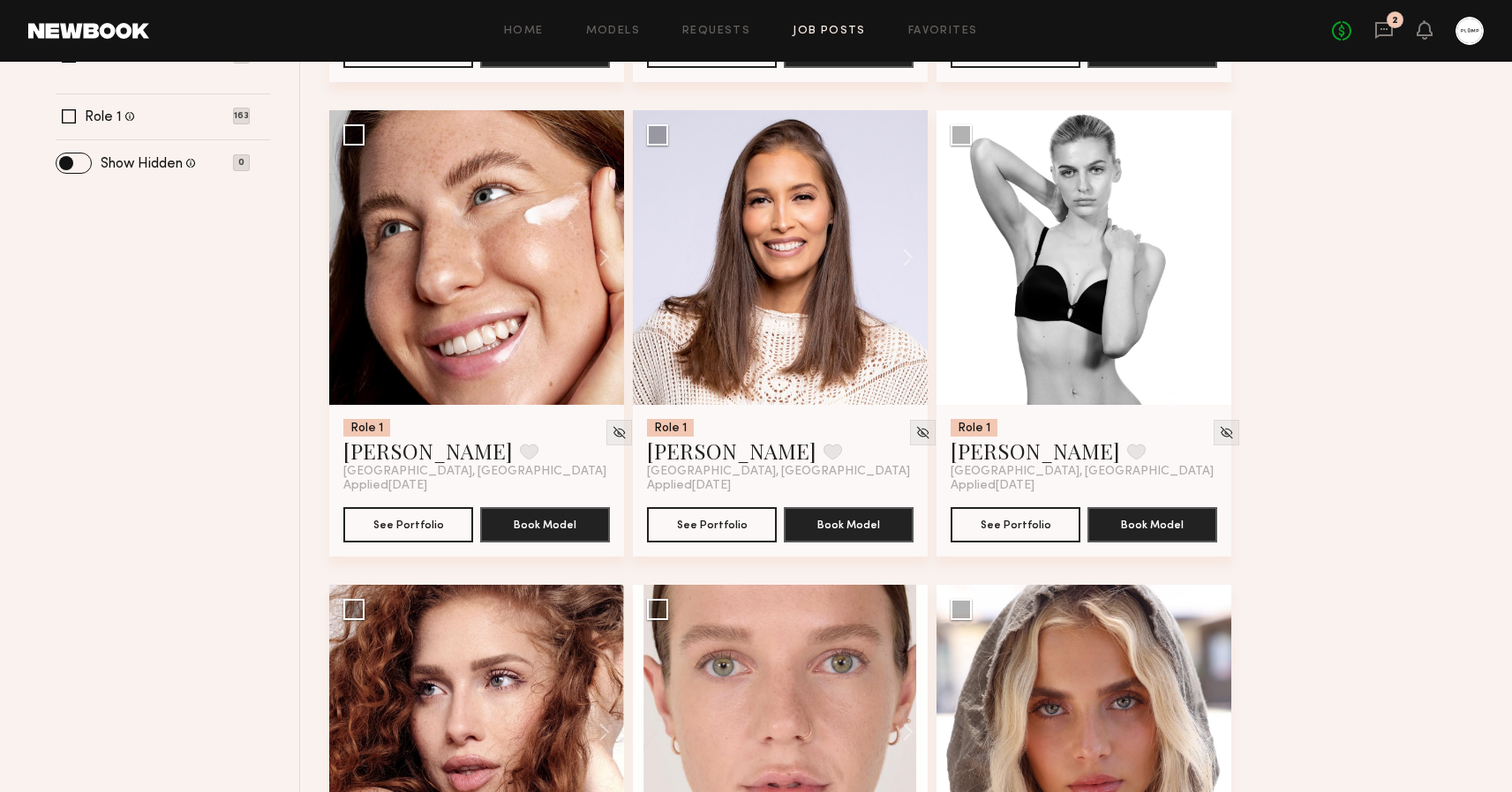
scroll to position [664, 0]
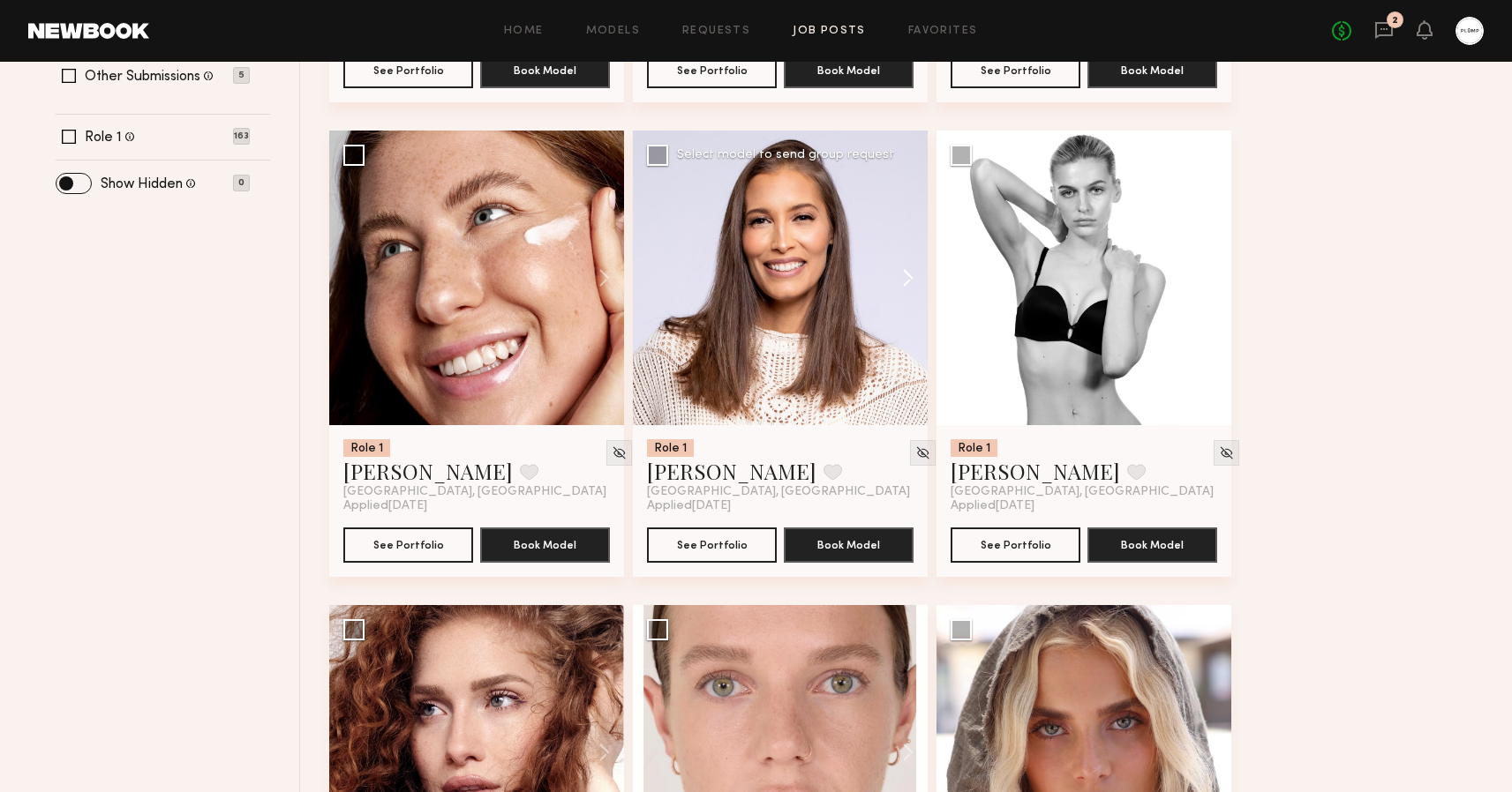
click at [911, 273] on button at bounding box center [899, 277] width 57 height 295
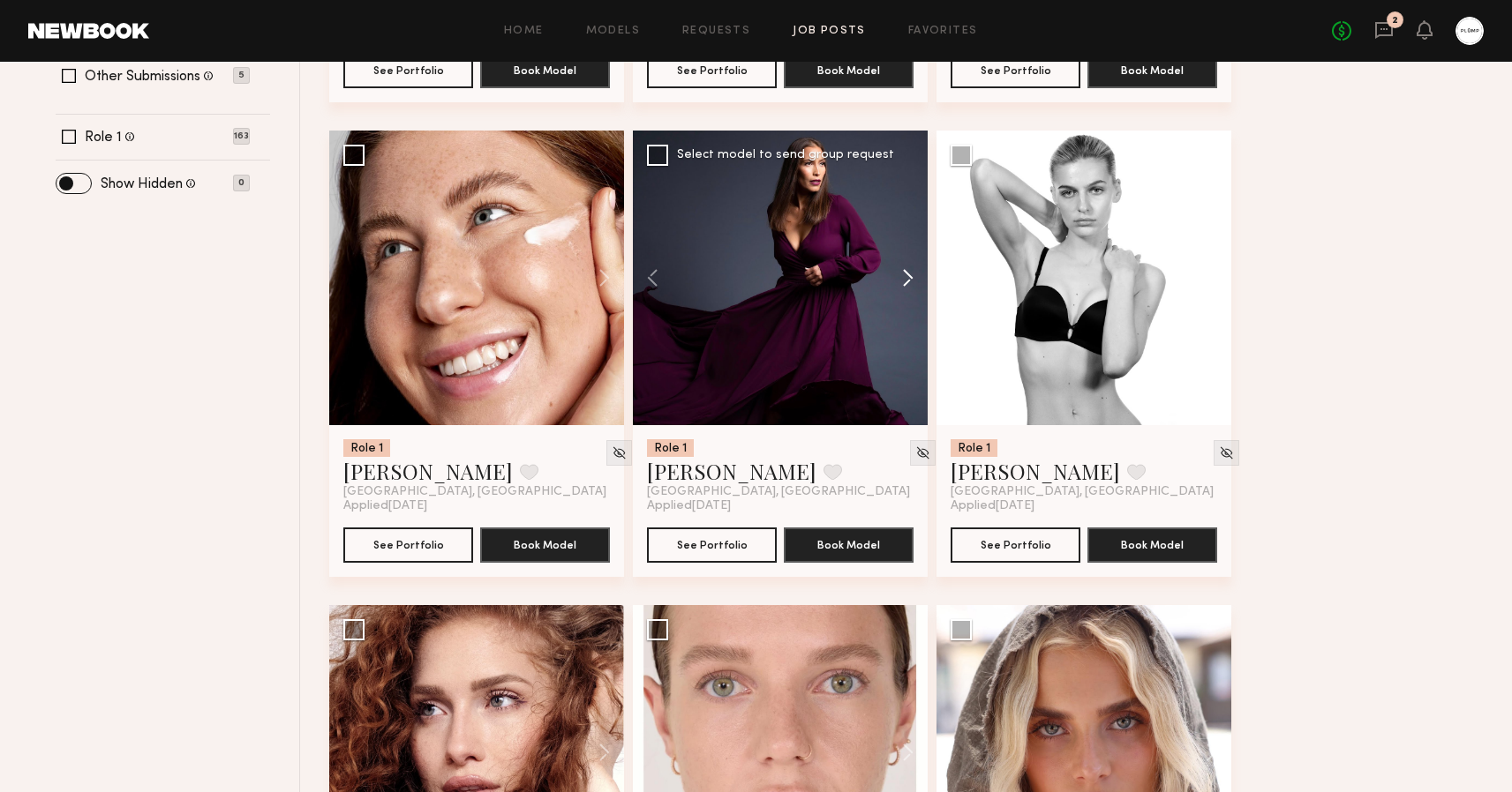
click at [911, 273] on button at bounding box center [899, 277] width 57 height 295
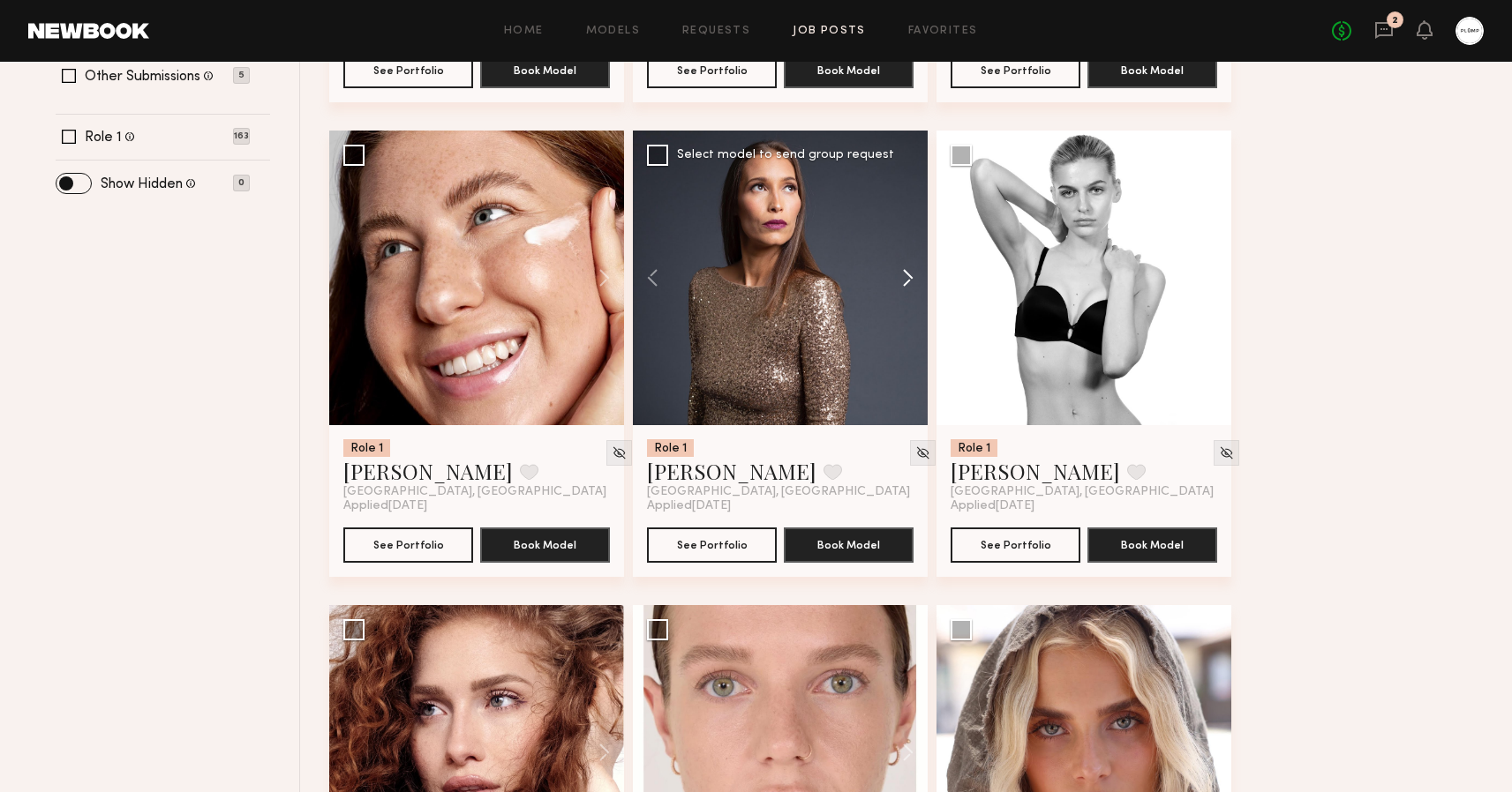
click at [911, 273] on button at bounding box center [899, 277] width 57 height 295
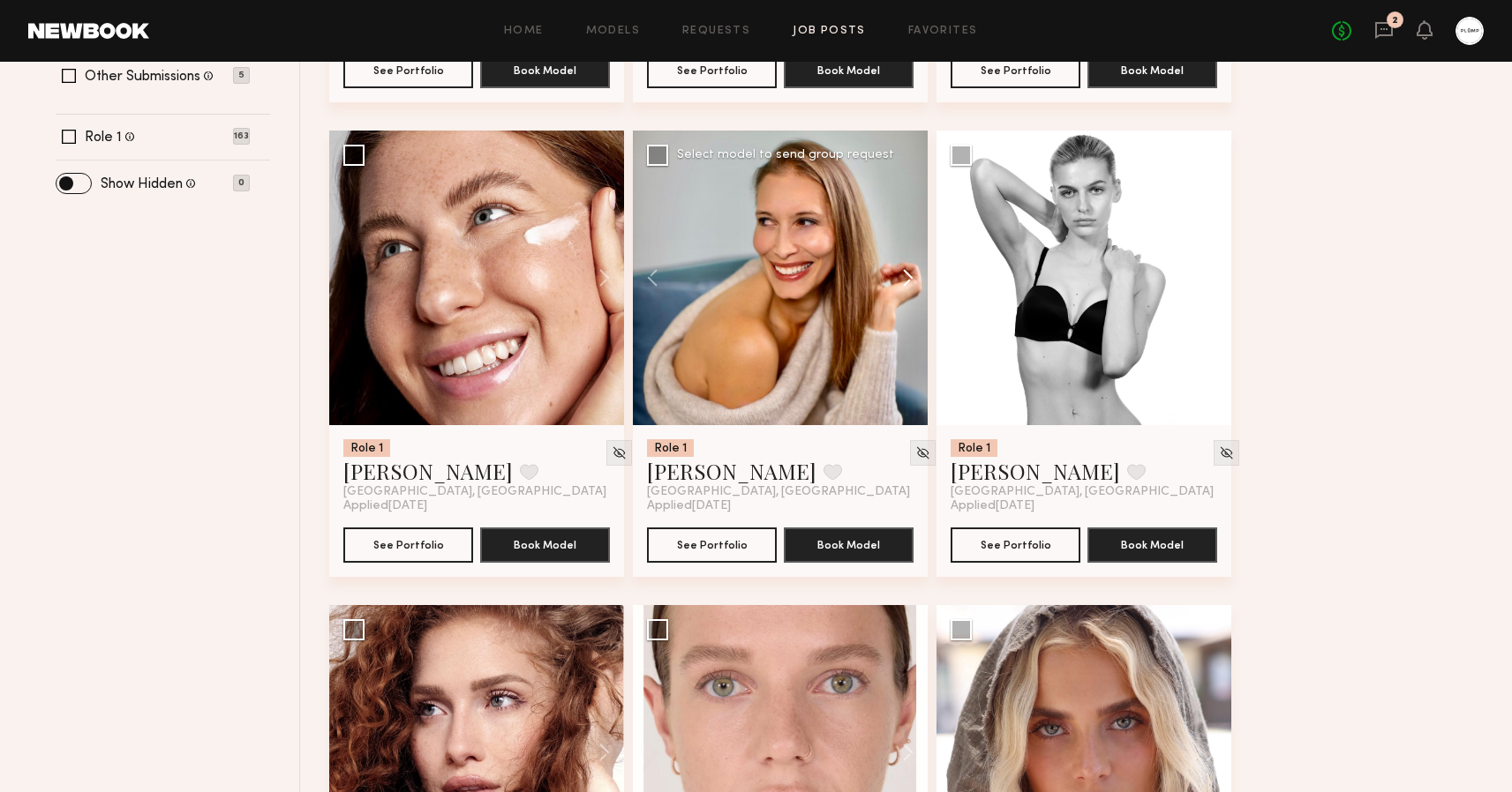
click at [911, 273] on button at bounding box center [899, 277] width 57 height 295
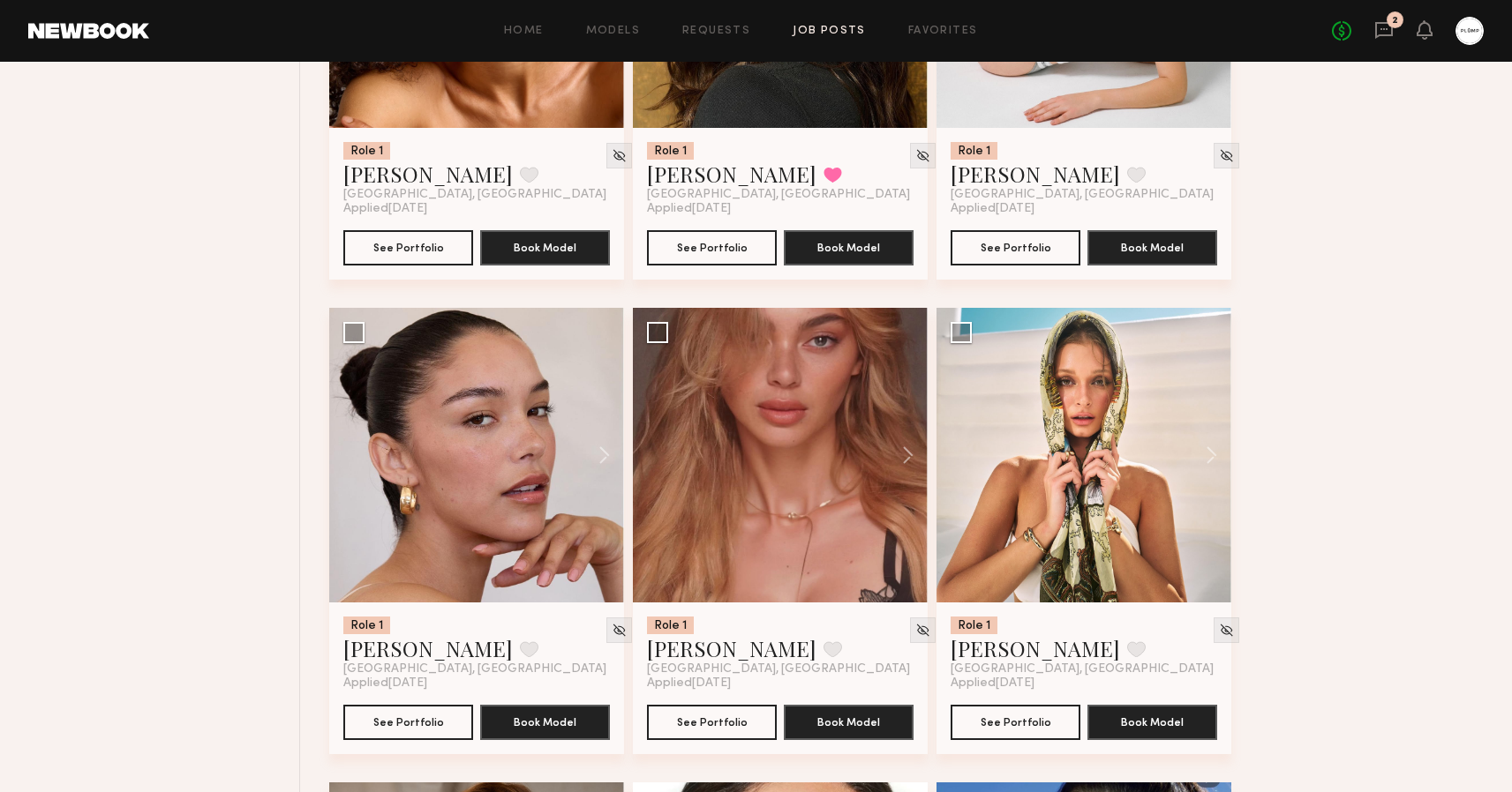
scroll to position [4284, 0]
click at [1064, 491] on div at bounding box center [1084, 455] width 295 height 295
click at [1204, 457] on button at bounding box center [1203, 455] width 57 height 295
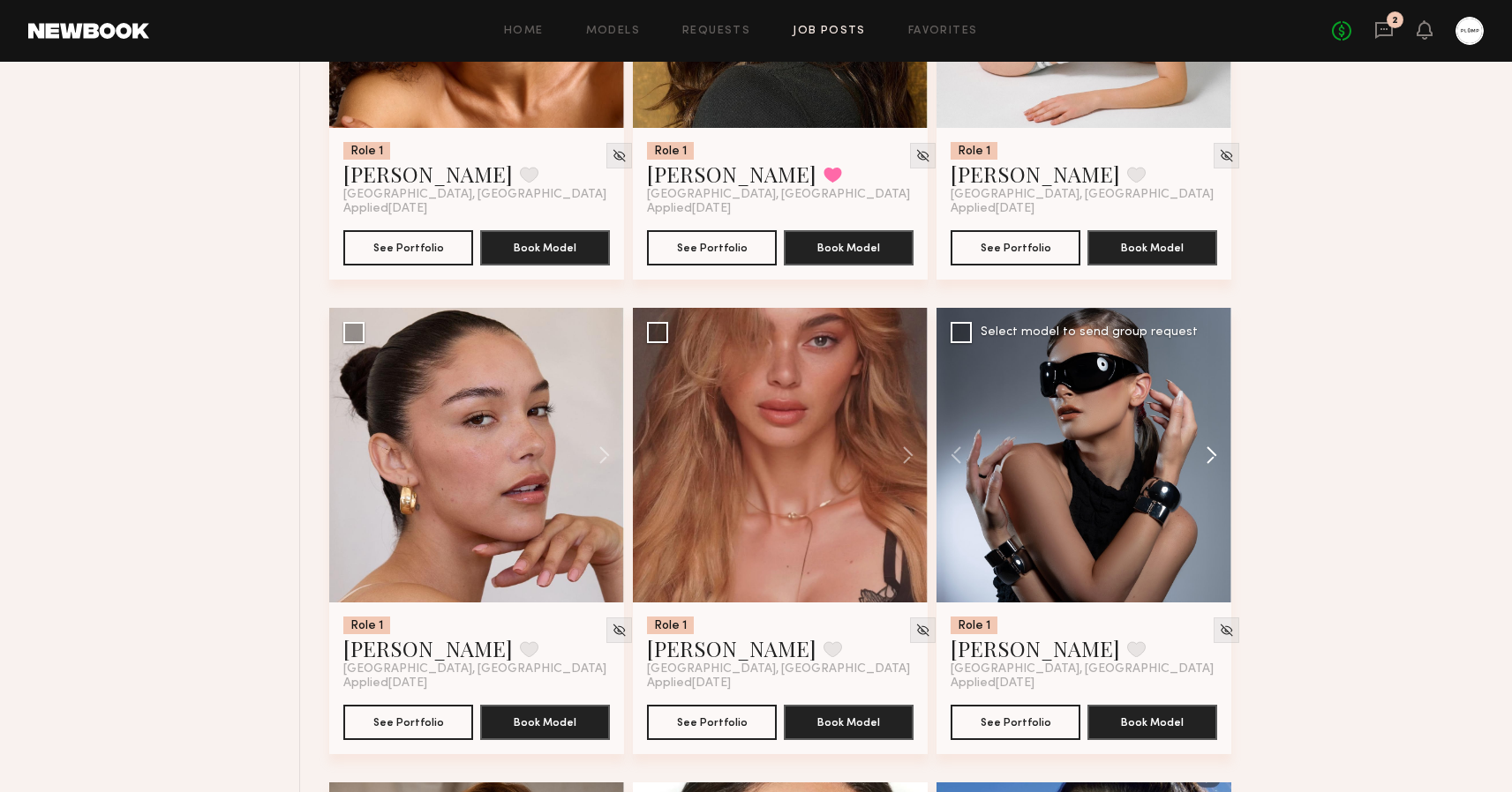
click at [1204, 457] on button at bounding box center [1203, 455] width 57 height 295
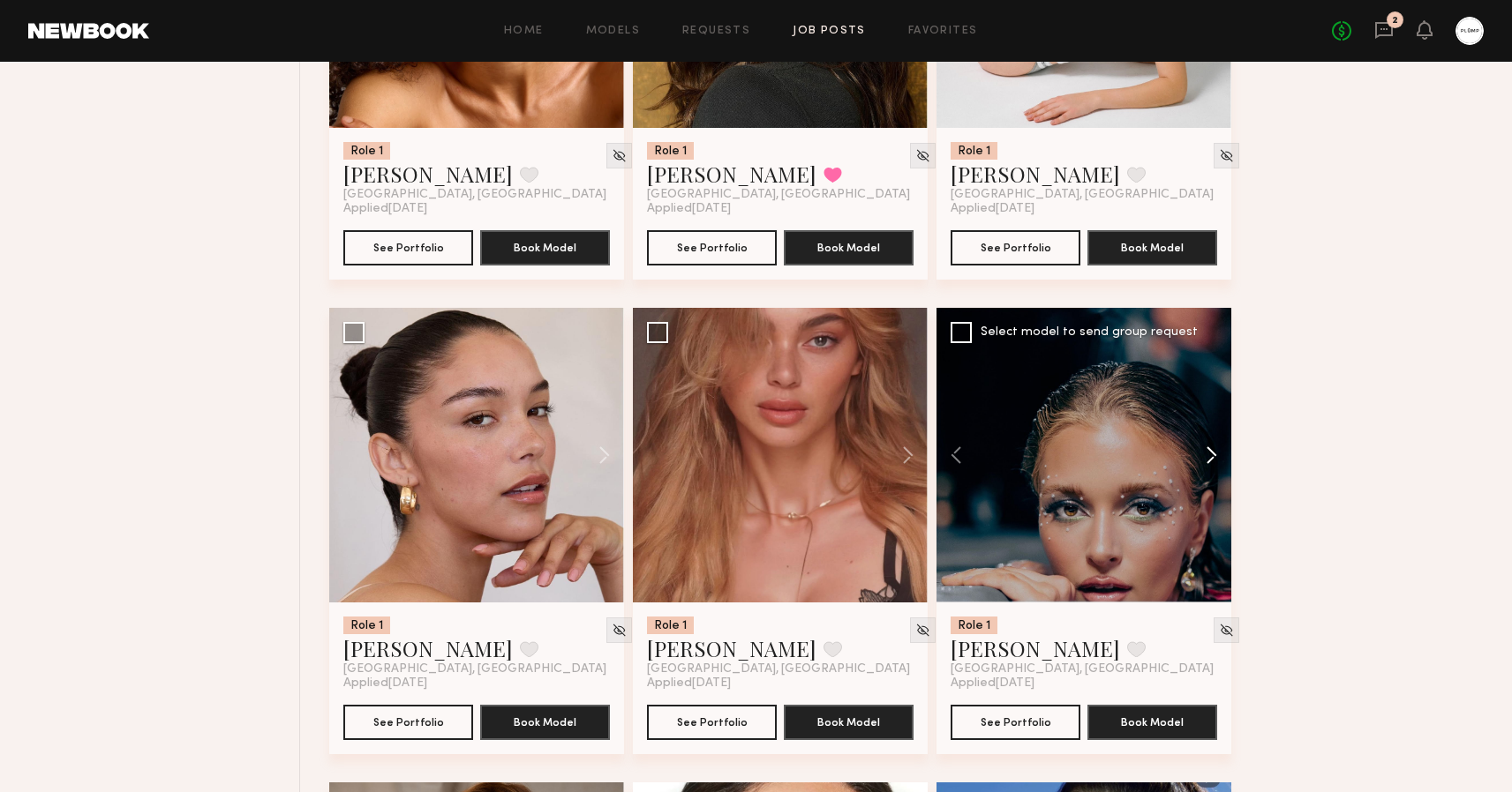
click at [1204, 457] on button at bounding box center [1203, 455] width 57 height 295
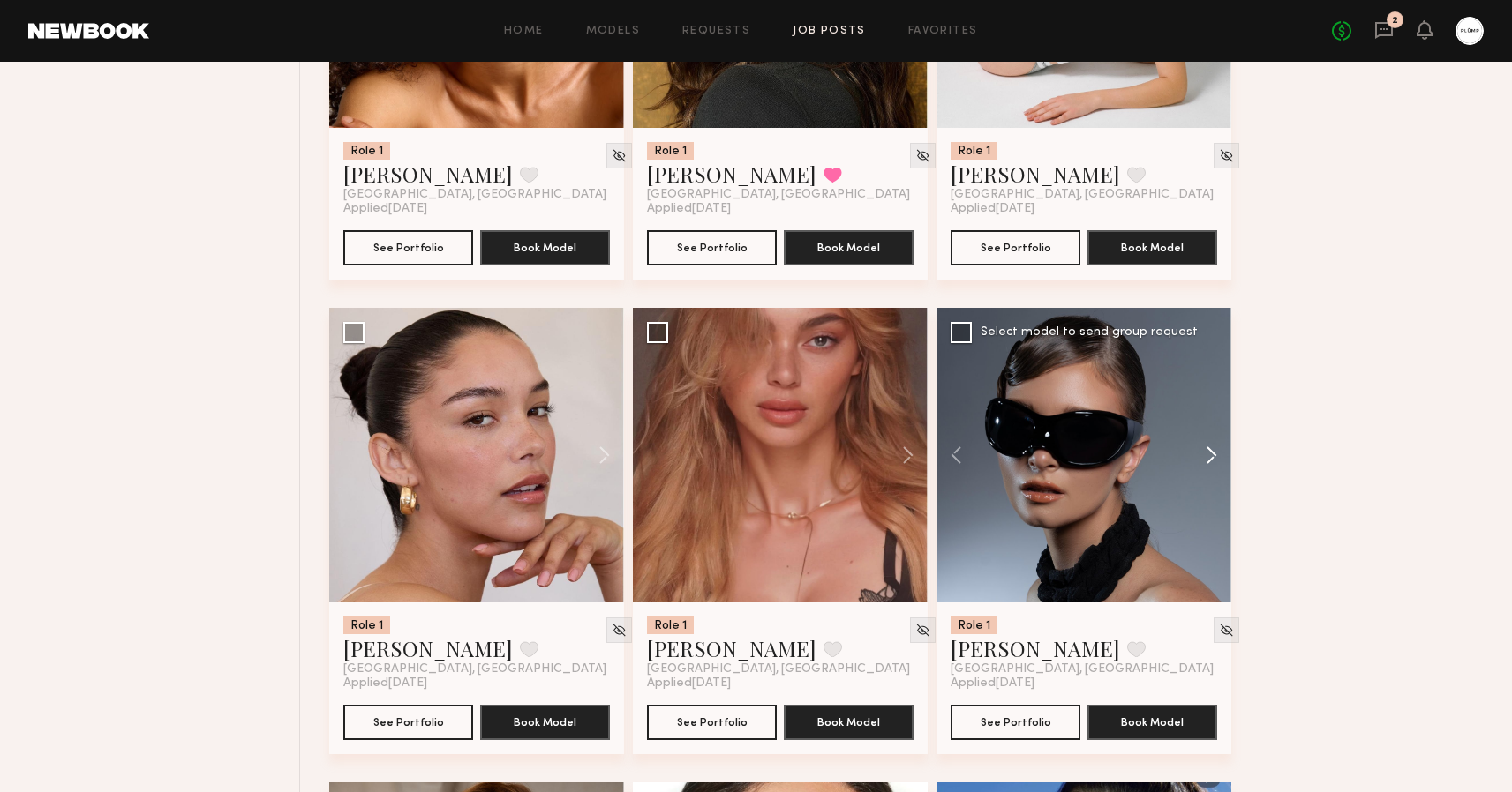
click at [1204, 457] on button at bounding box center [1203, 455] width 57 height 295
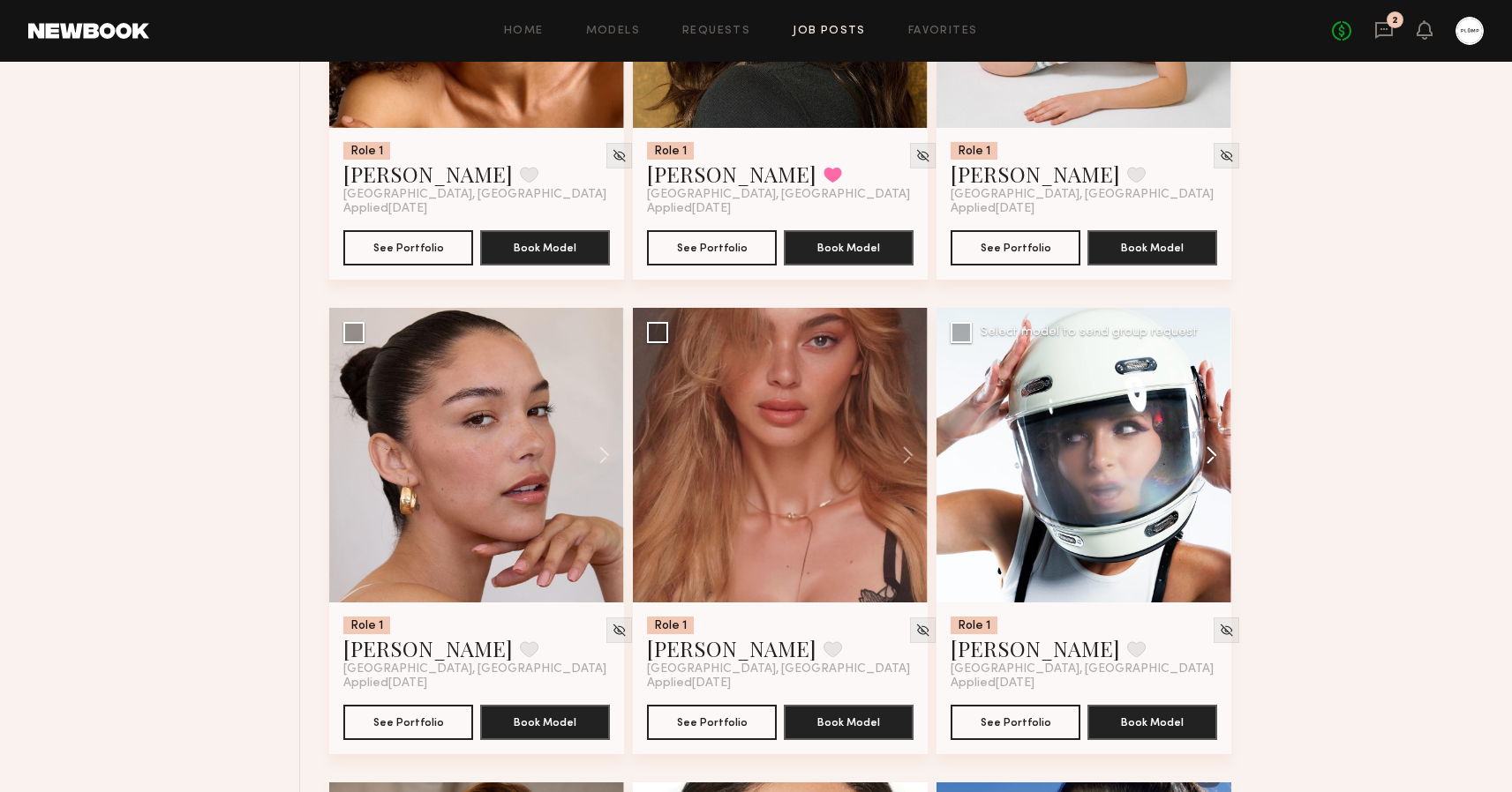
click at [1204, 457] on button at bounding box center [1203, 455] width 57 height 295
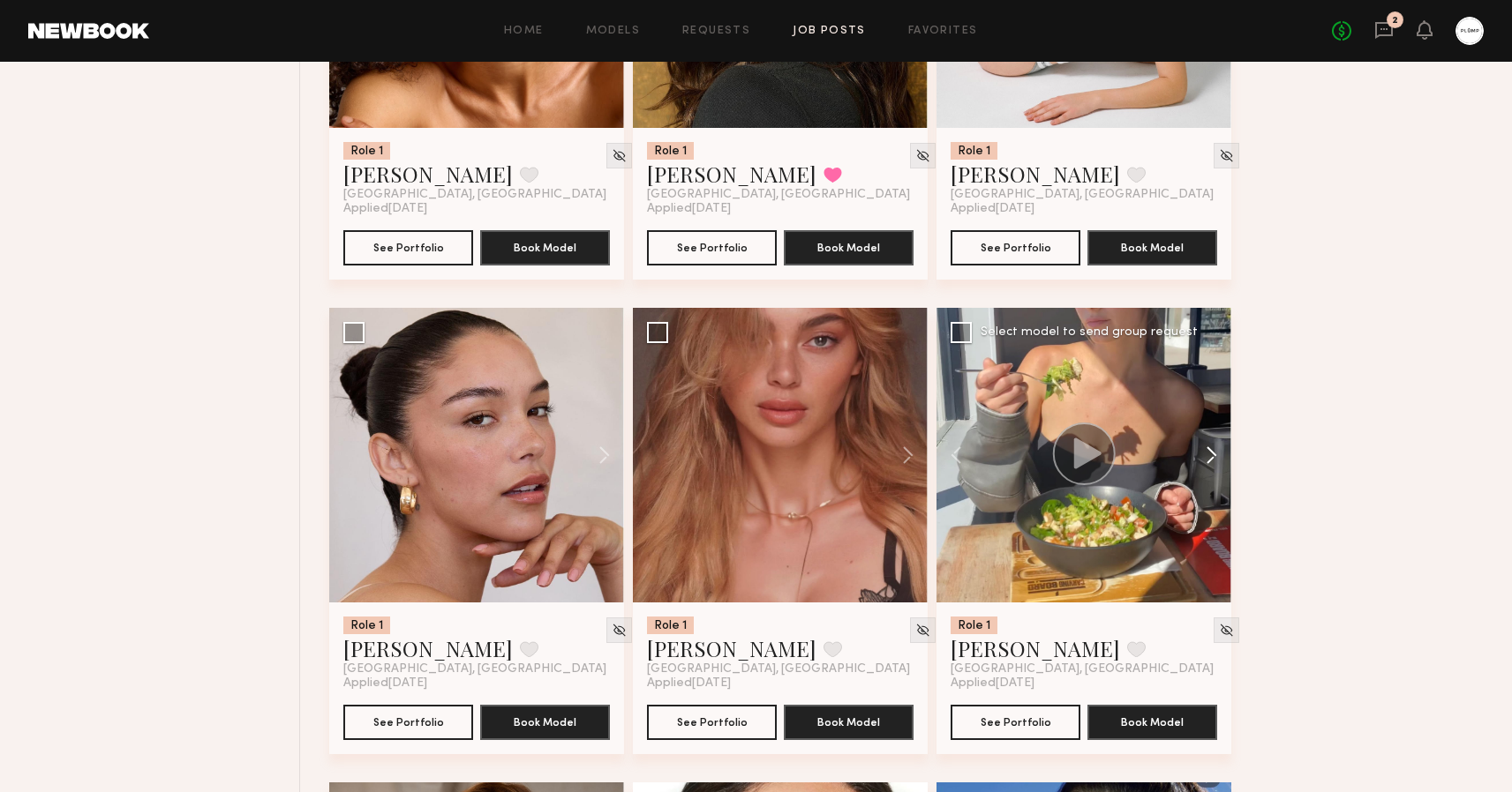
click at [1204, 457] on button at bounding box center [1203, 455] width 57 height 295
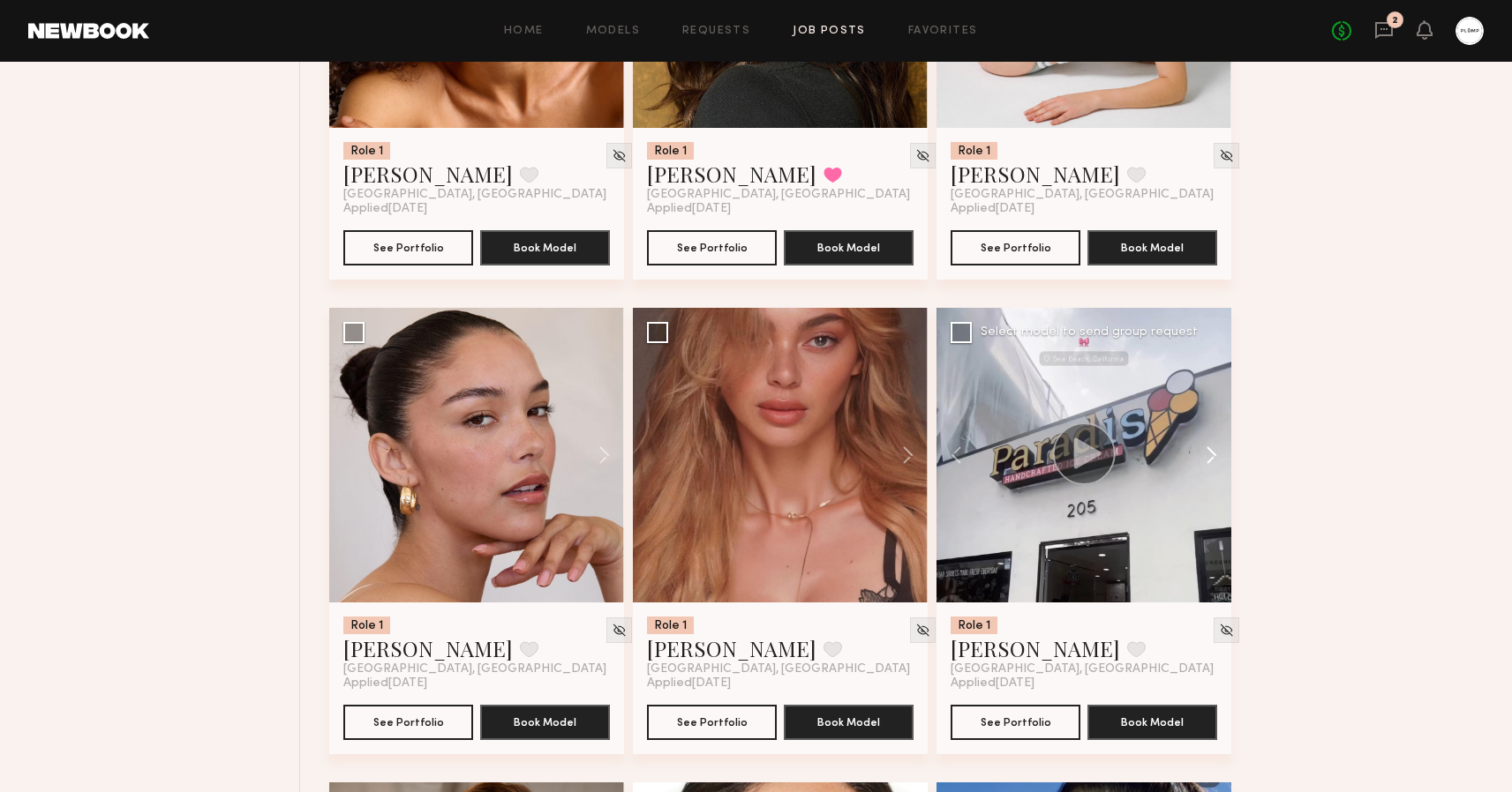
click at [1204, 457] on button at bounding box center [1203, 455] width 57 height 295
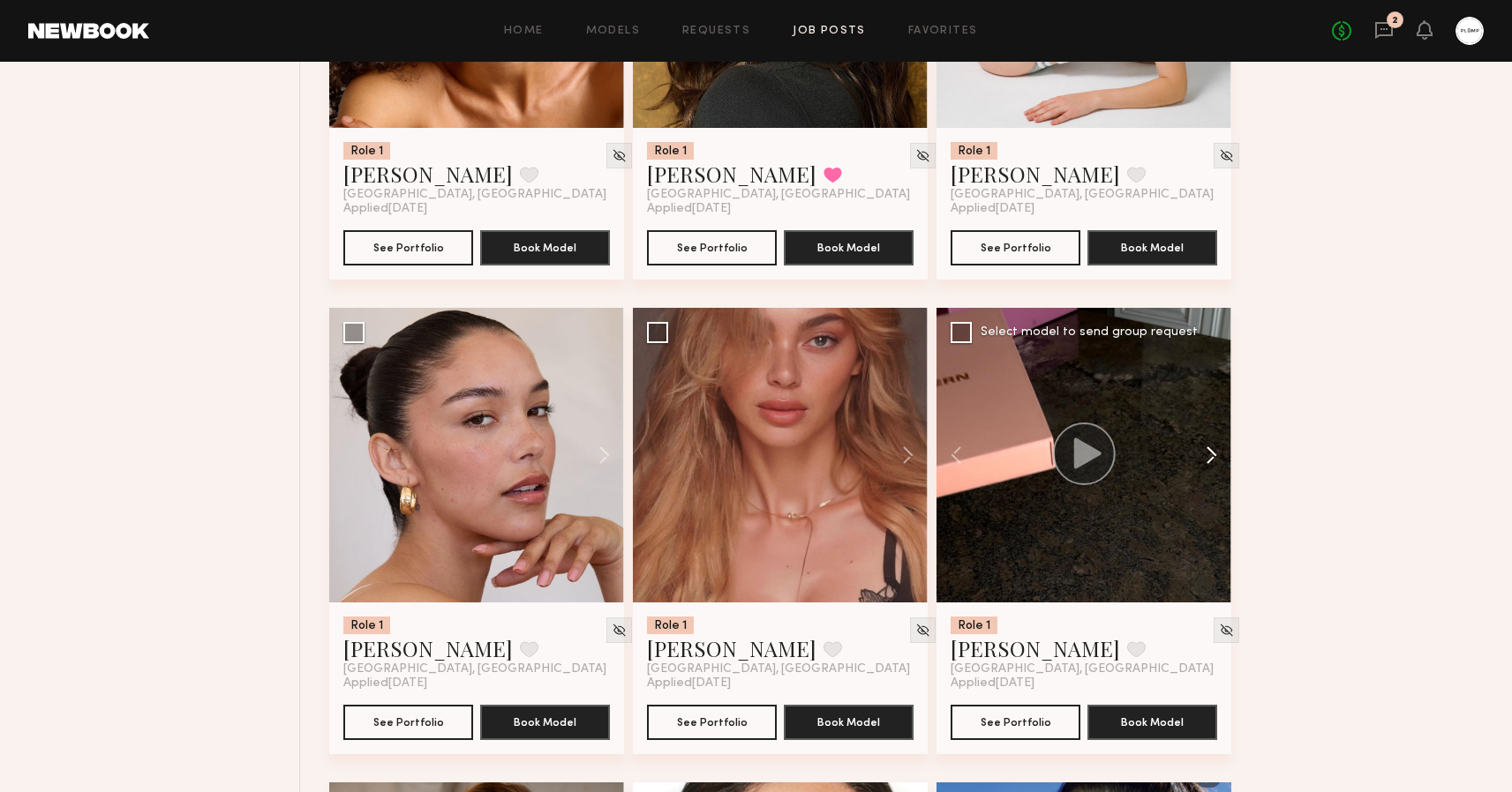
click at [1204, 457] on button at bounding box center [1203, 455] width 57 height 295
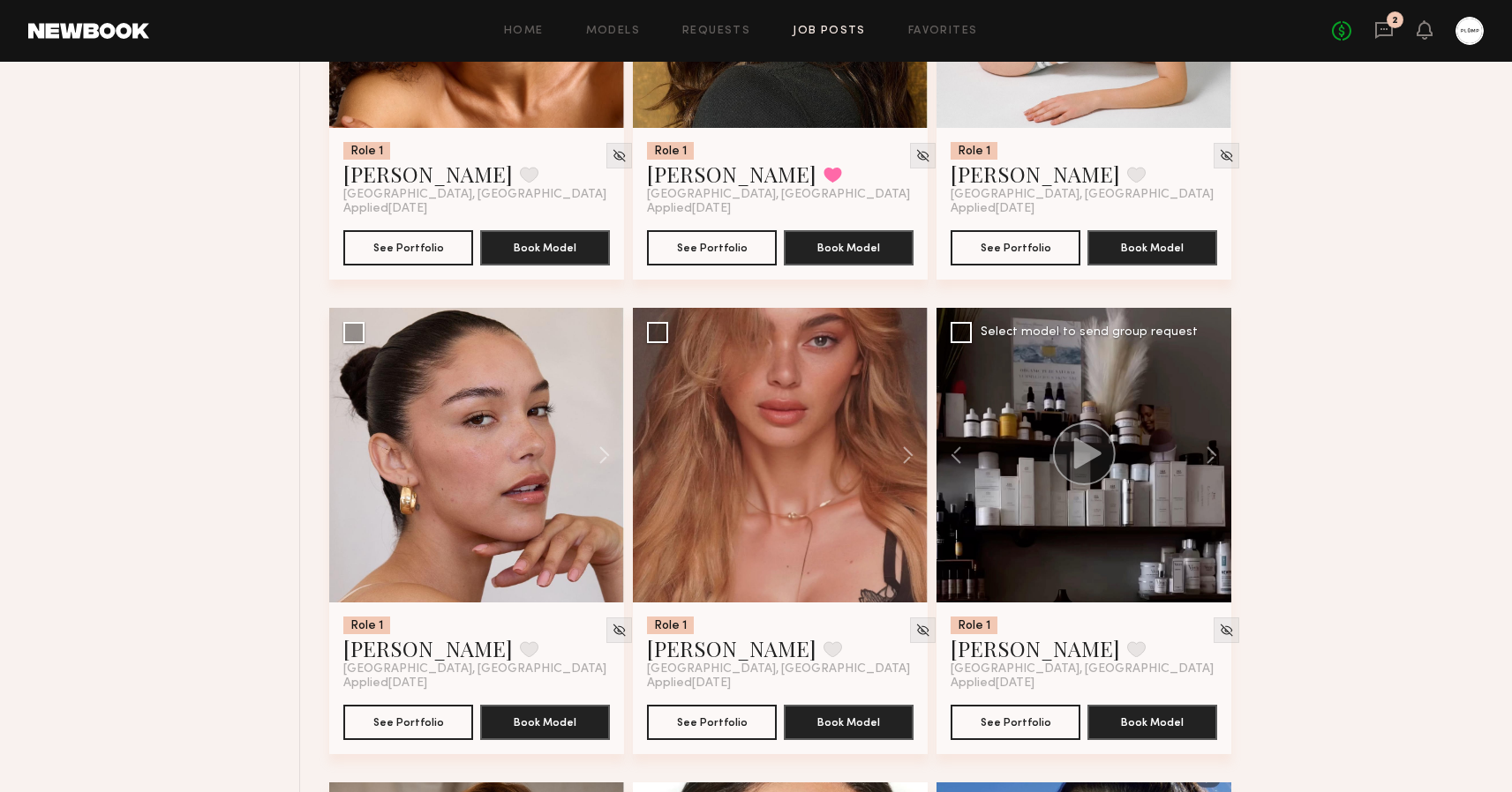
click at [1091, 521] on div at bounding box center [1084, 455] width 295 height 295
click at [1005, 740] on div "Role 1 Kateryna K. Favorite Los Angeles, CA Applied 08/29/2025 See Portfolio Bo…" at bounding box center [1084, 678] width 295 height 152
click at [1008, 721] on button "See Portfolio" at bounding box center [1015, 722] width 129 height 35
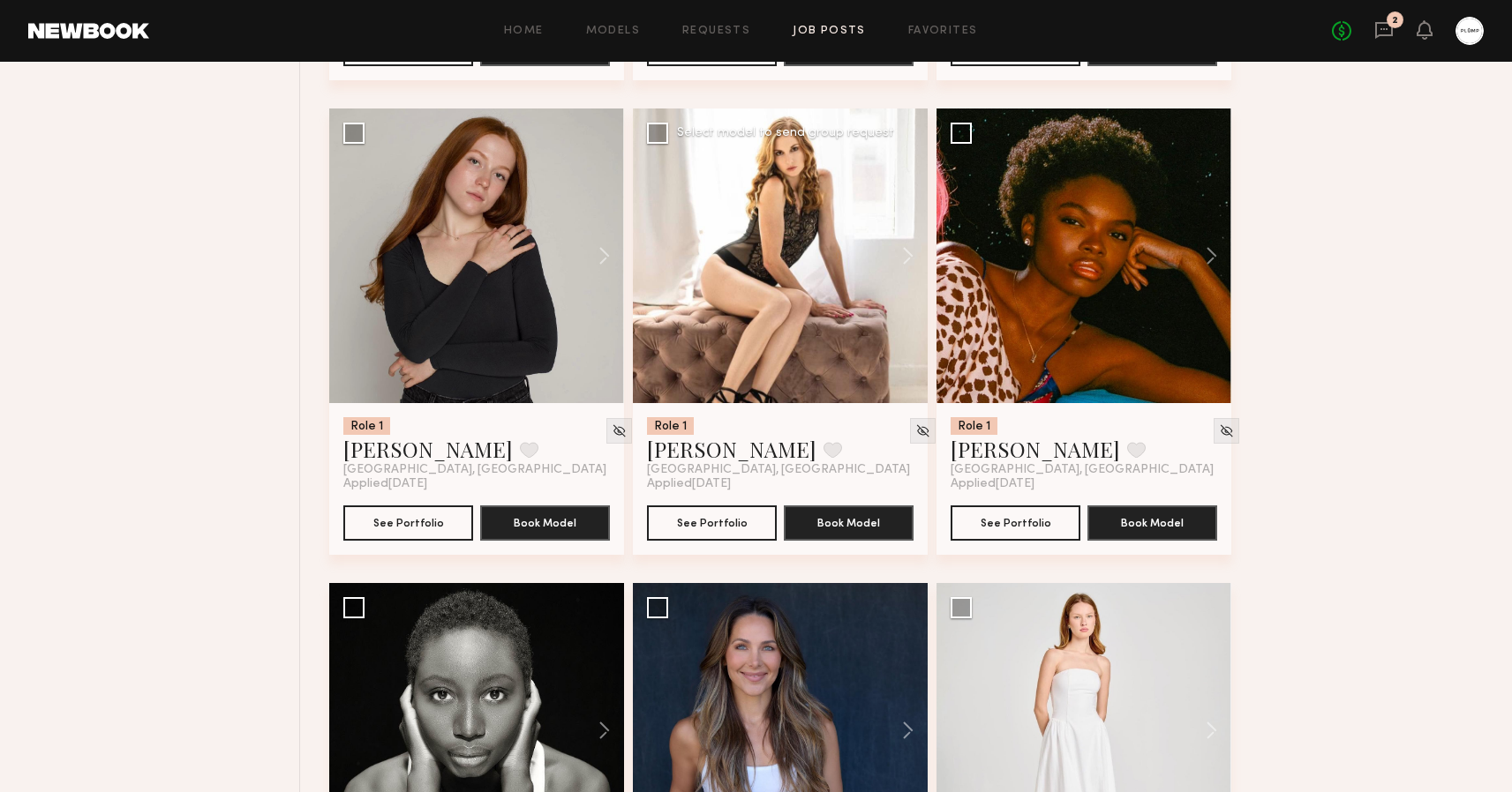
scroll to position [5438, 0]
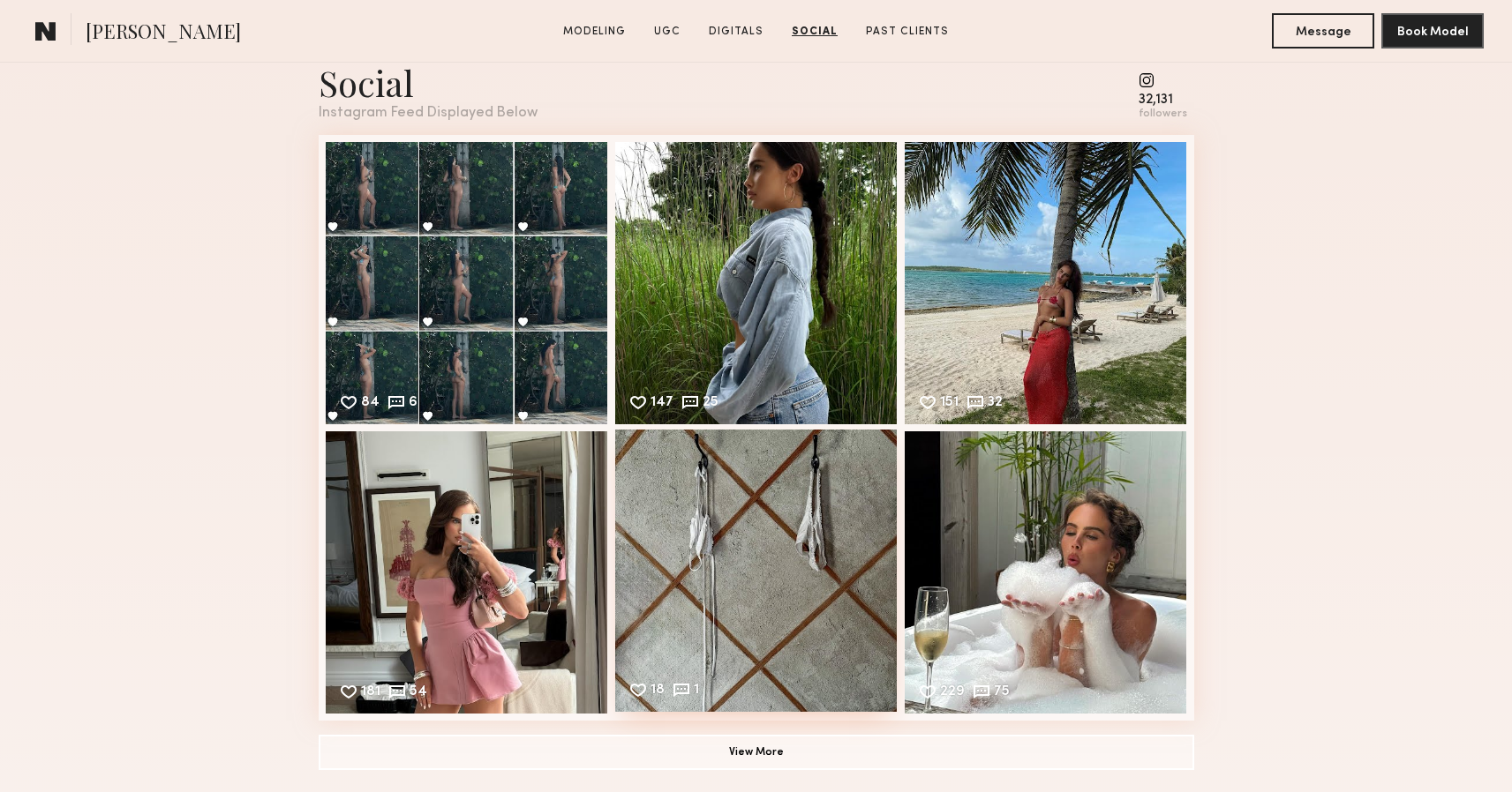
scroll to position [2915, 0]
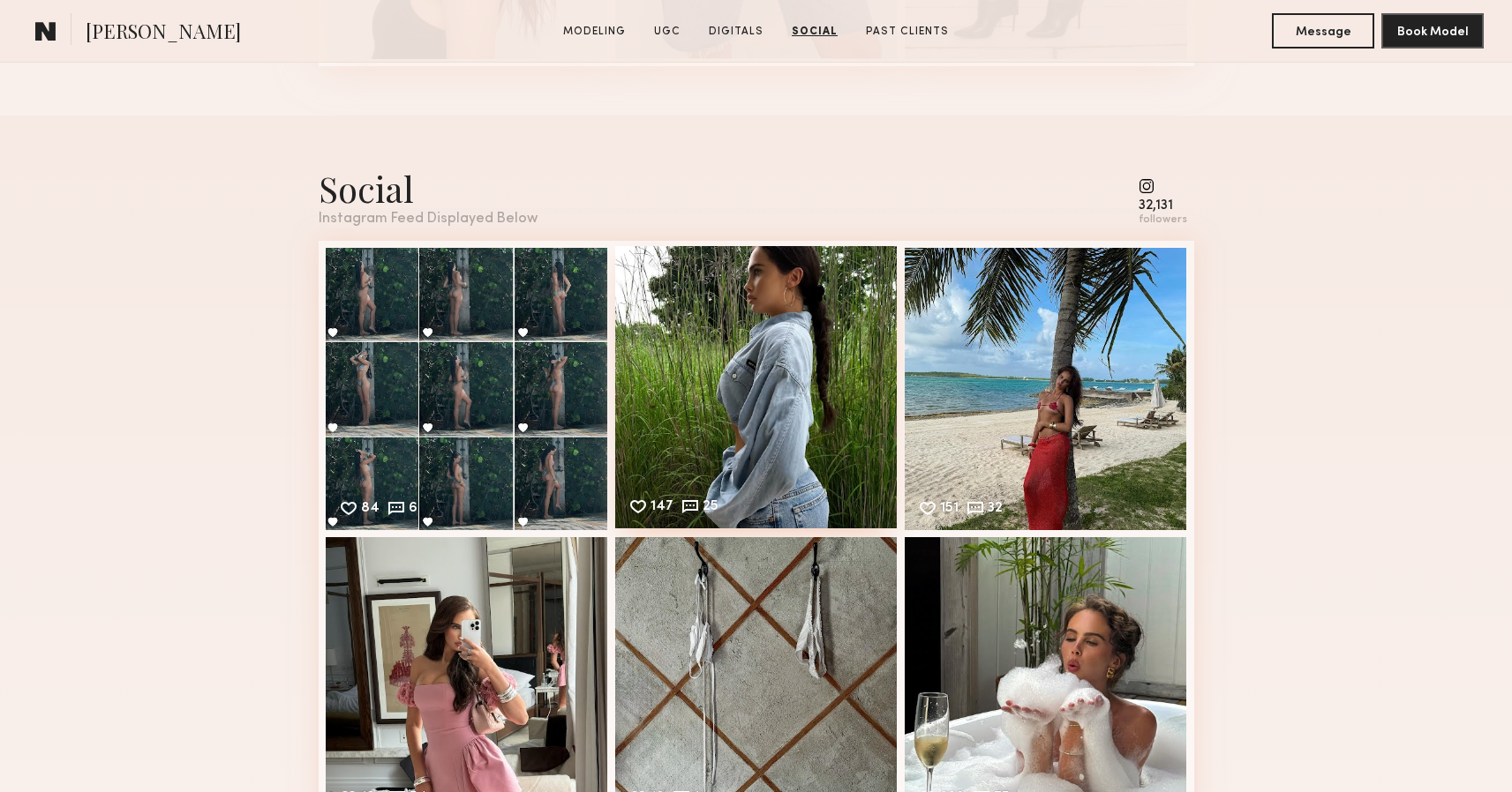
click at [741, 306] on div "147 25 Likes & comments displayed to show model’s engagement" at bounding box center [756, 387] width 282 height 282
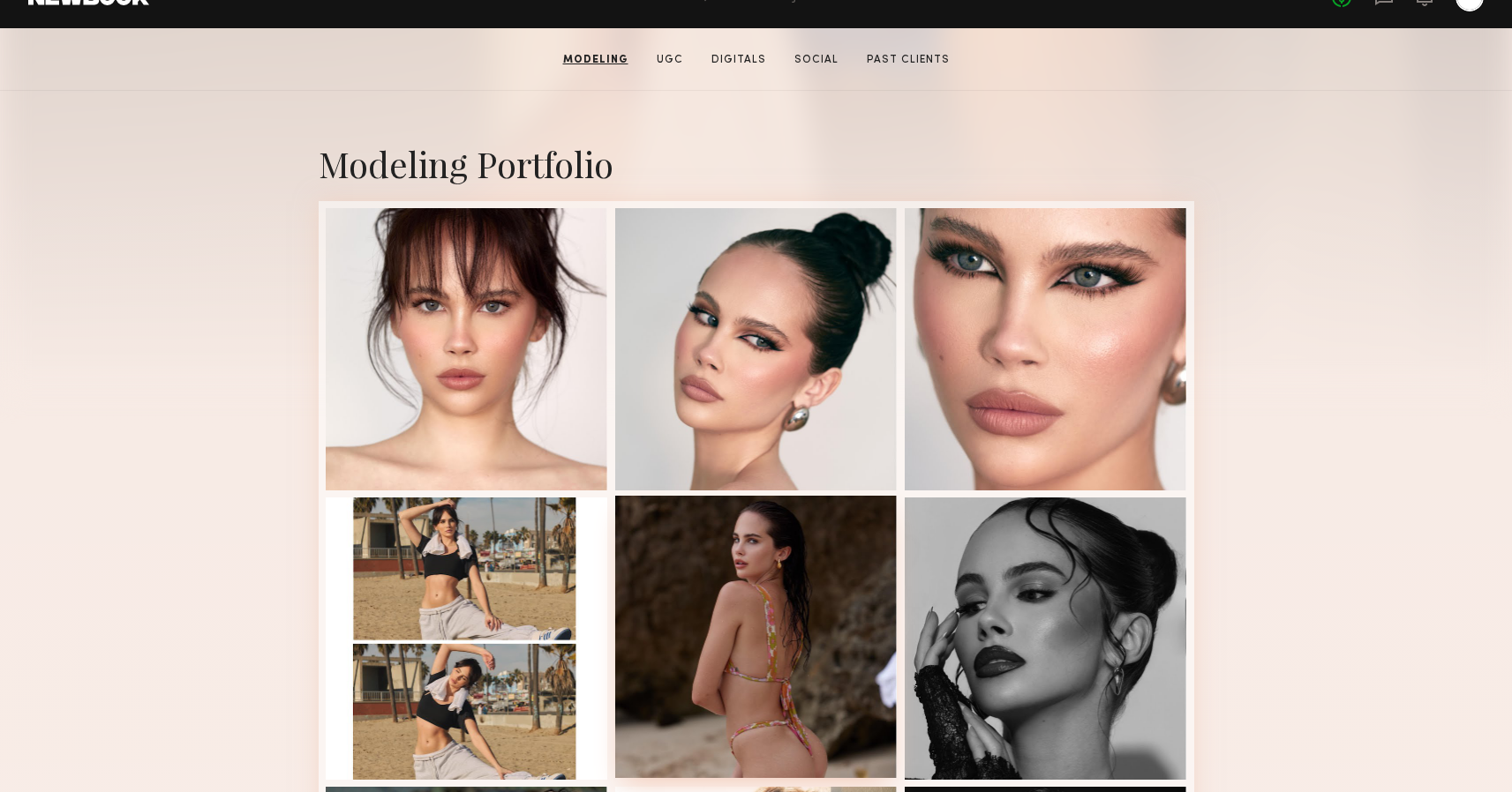
scroll to position [205, 0]
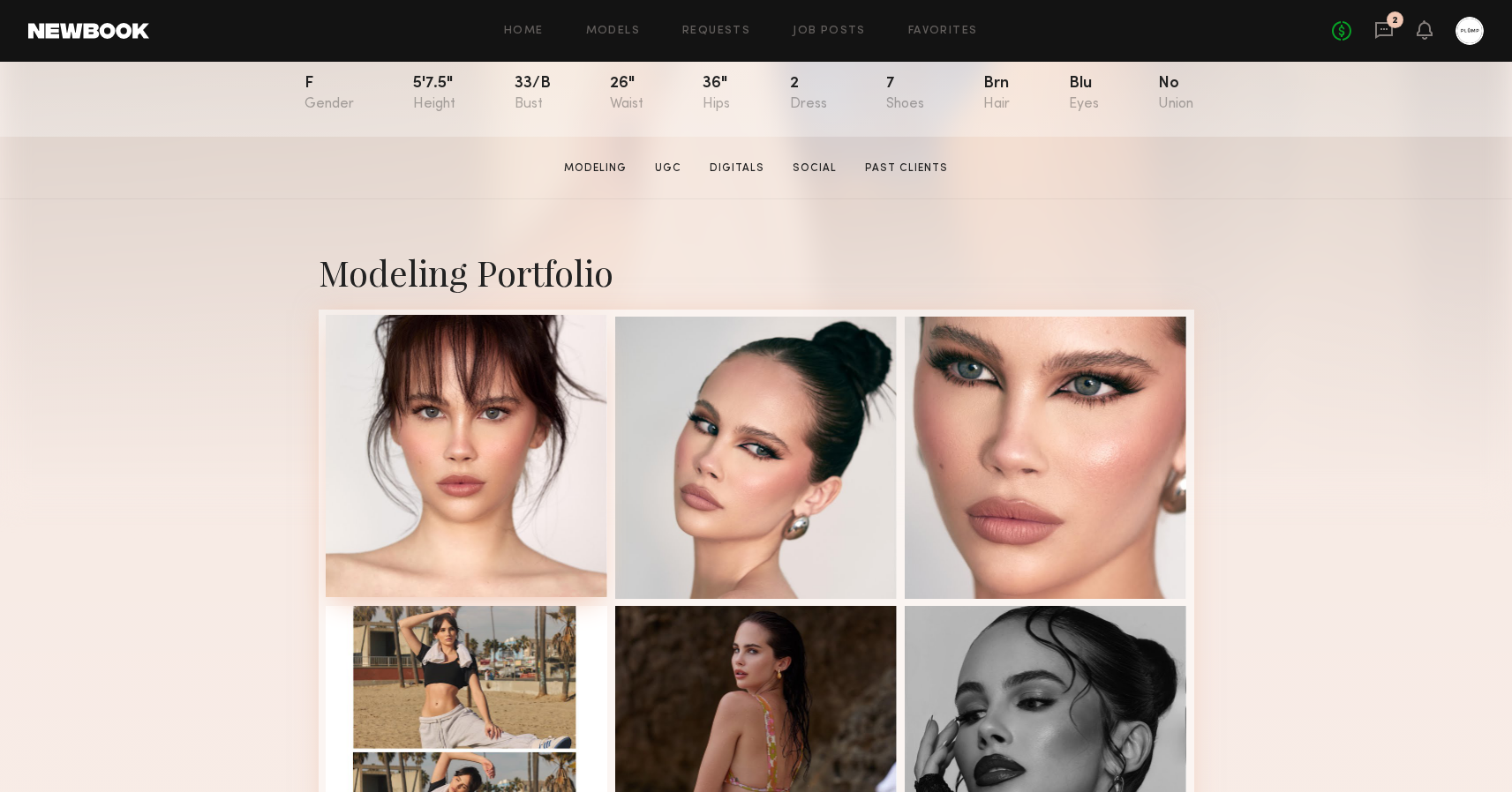
click at [452, 416] on div at bounding box center [466, 455] width 282 height 282
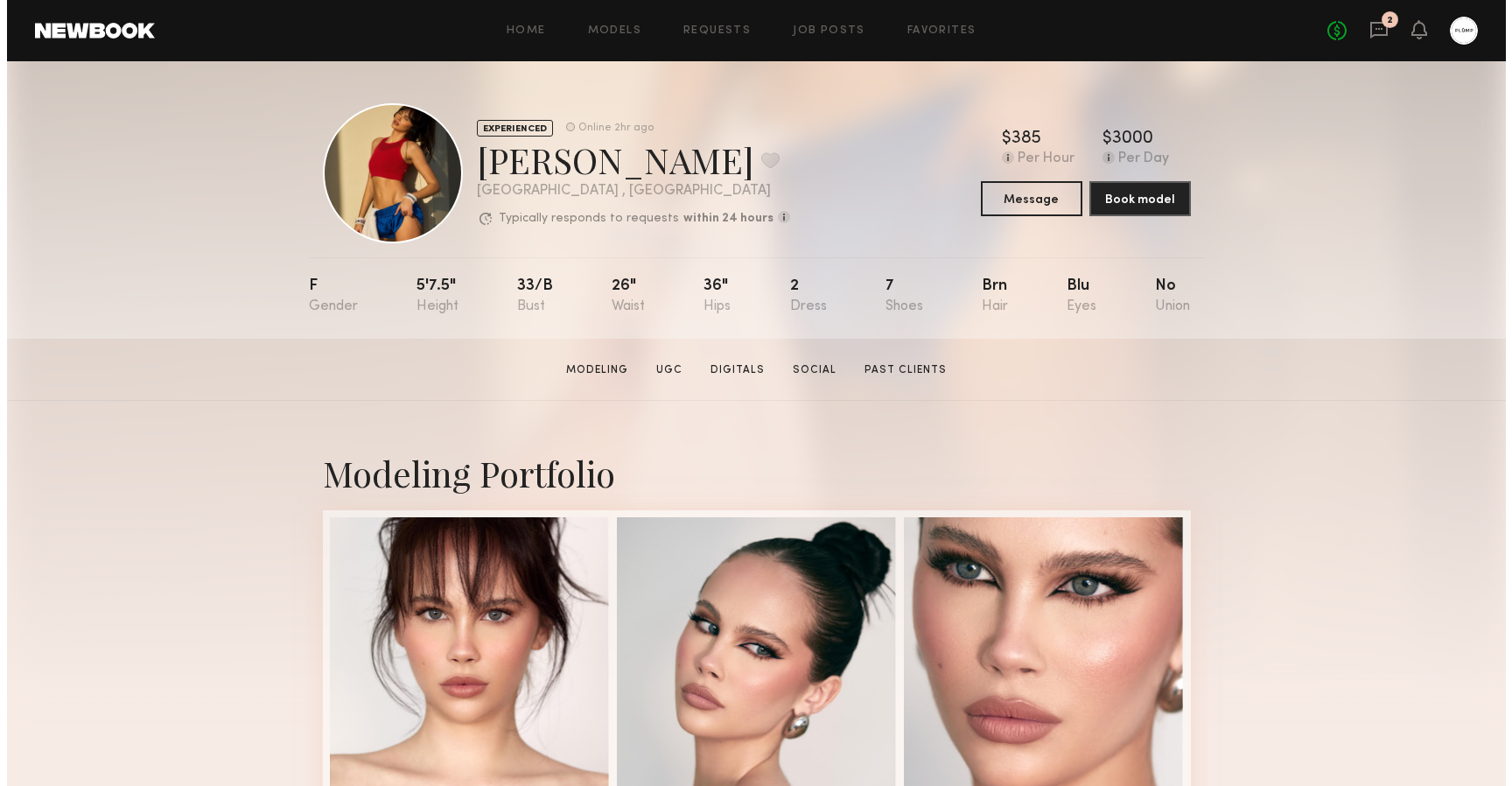
scroll to position [0, 0]
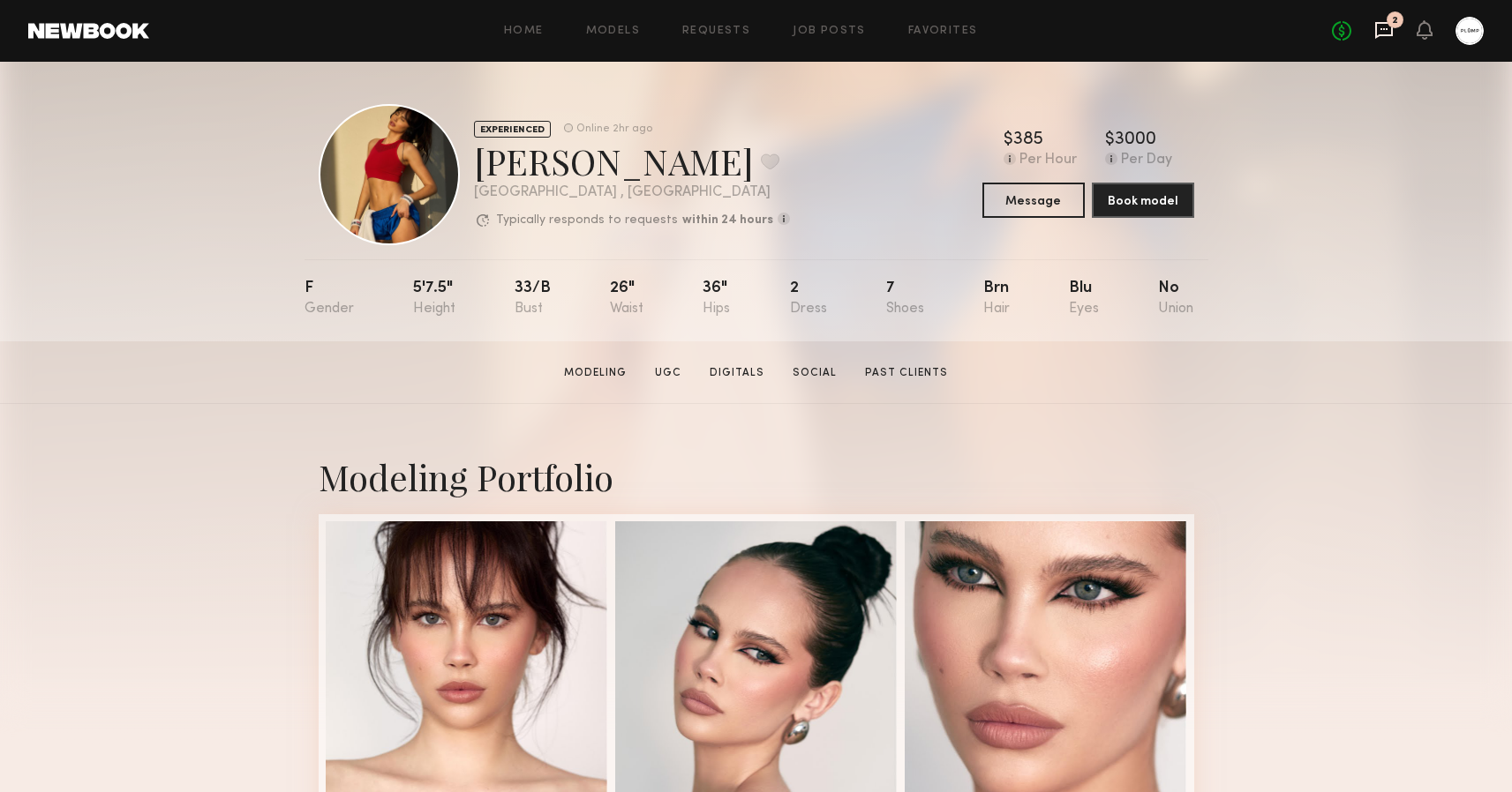
click at [1378, 32] on icon at bounding box center [1384, 30] width 20 height 20
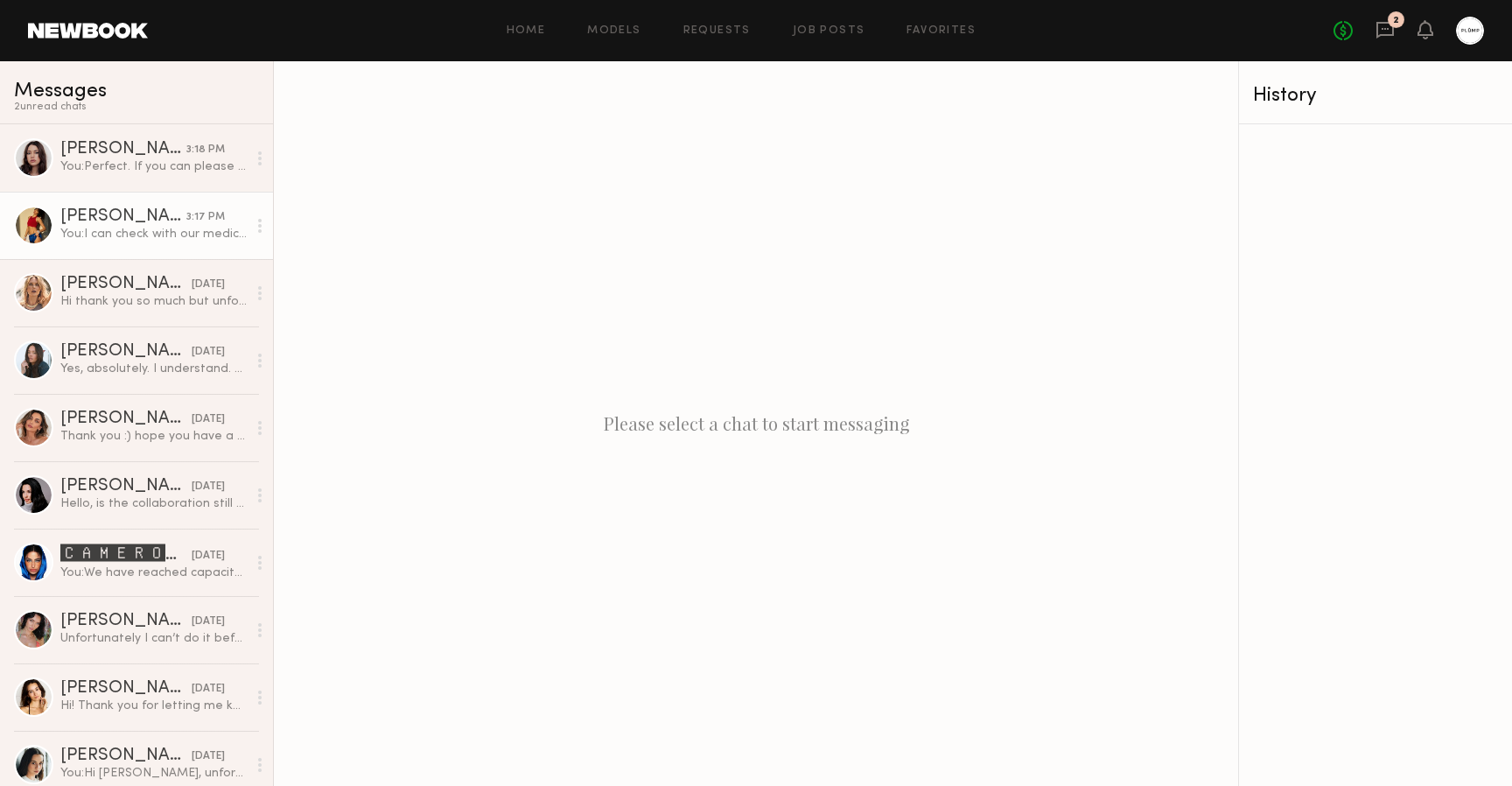
click at [140, 224] on div "[PERSON_NAME]" at bounding box center [123, 217] width 126 height 18
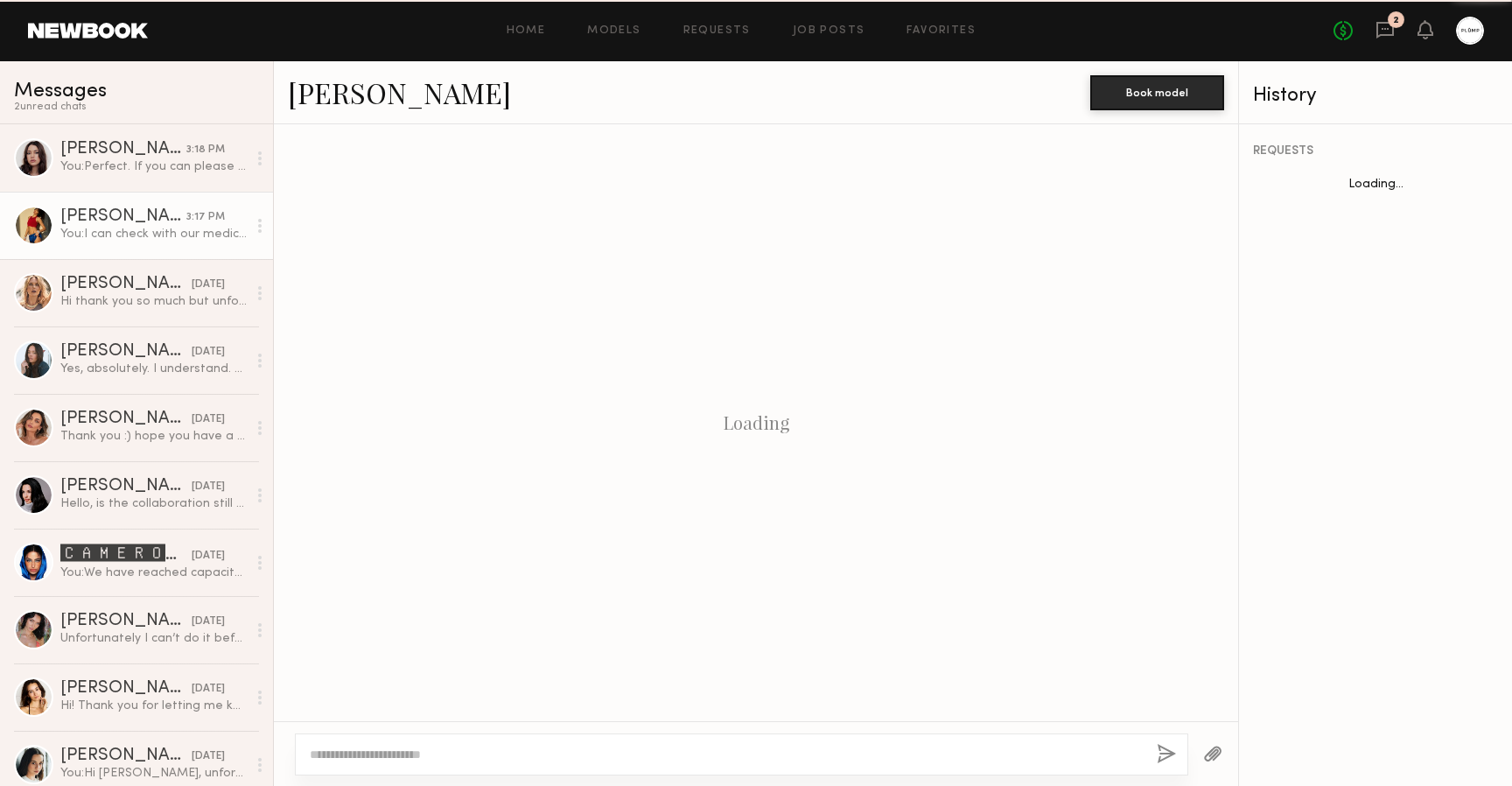
scroll to position [1192, 0]
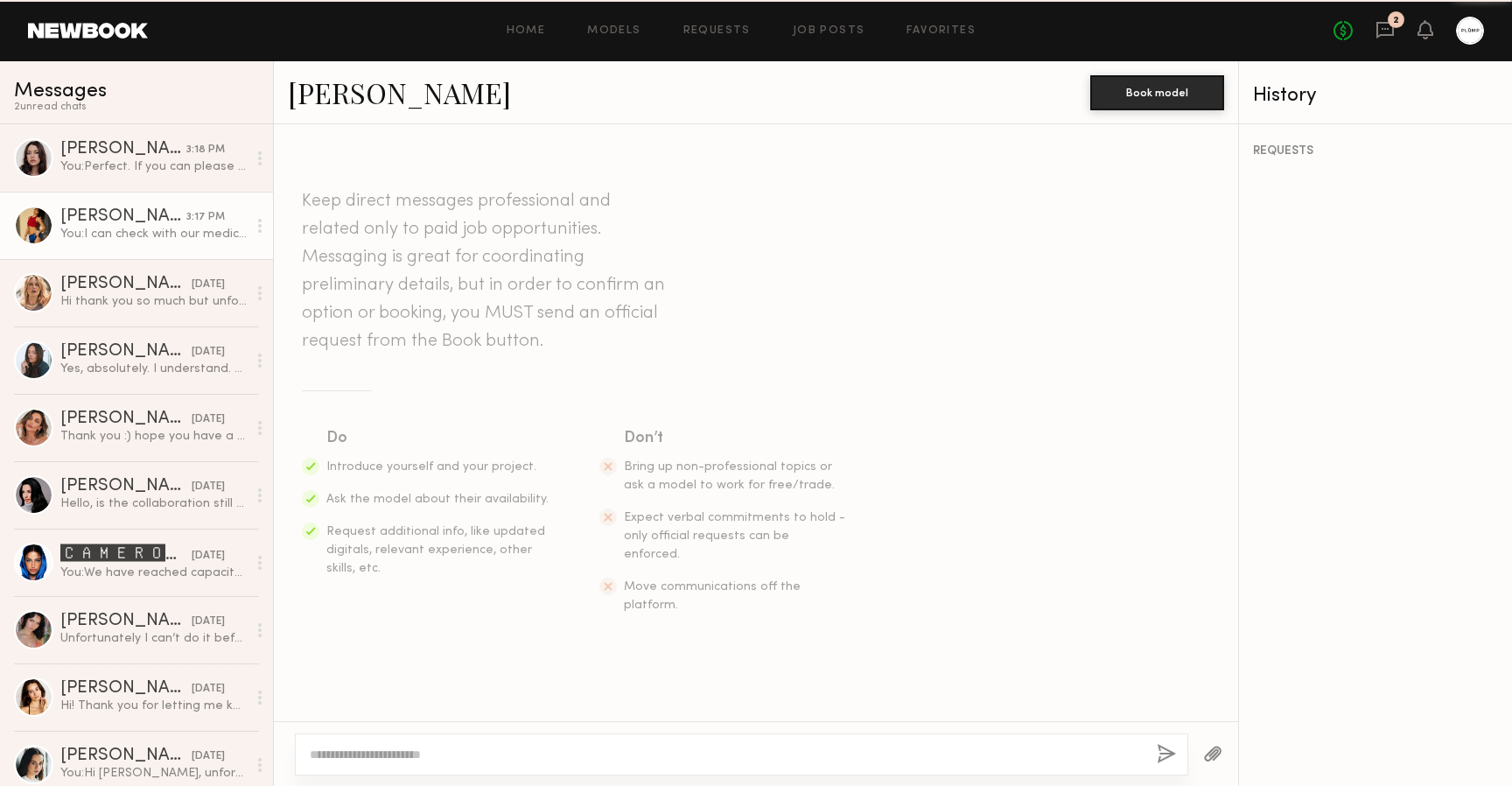
scroll to position [1192, 0]
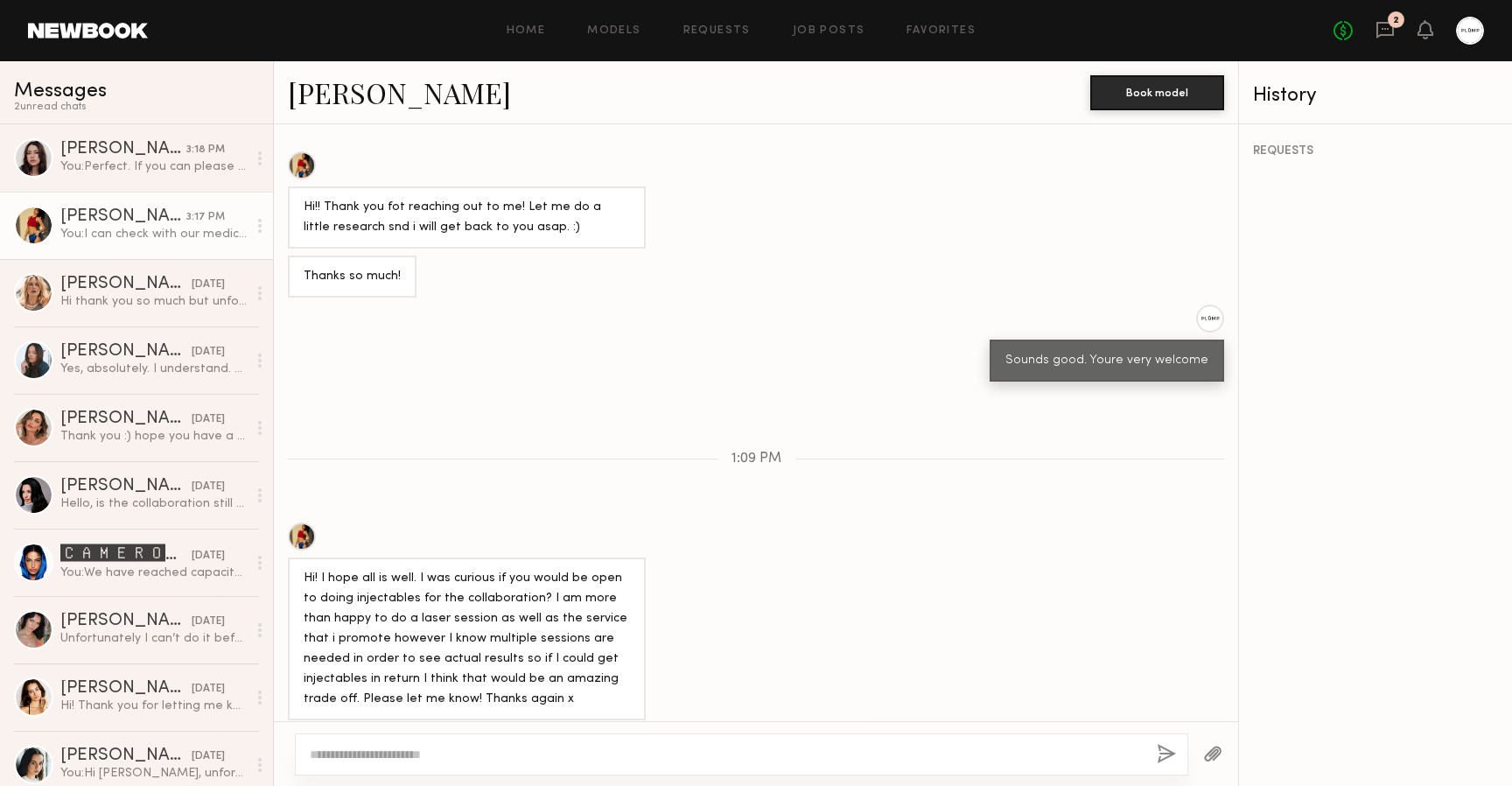
click at [74, 42] on header "Home Models Requests Job Posts Favorites Sign Out No fees up to $5,000 2" at bounding box center [756, 30] width 1512 height 61
click at [90, 25] on link at bounding box center [88, 30] width 120 height 16
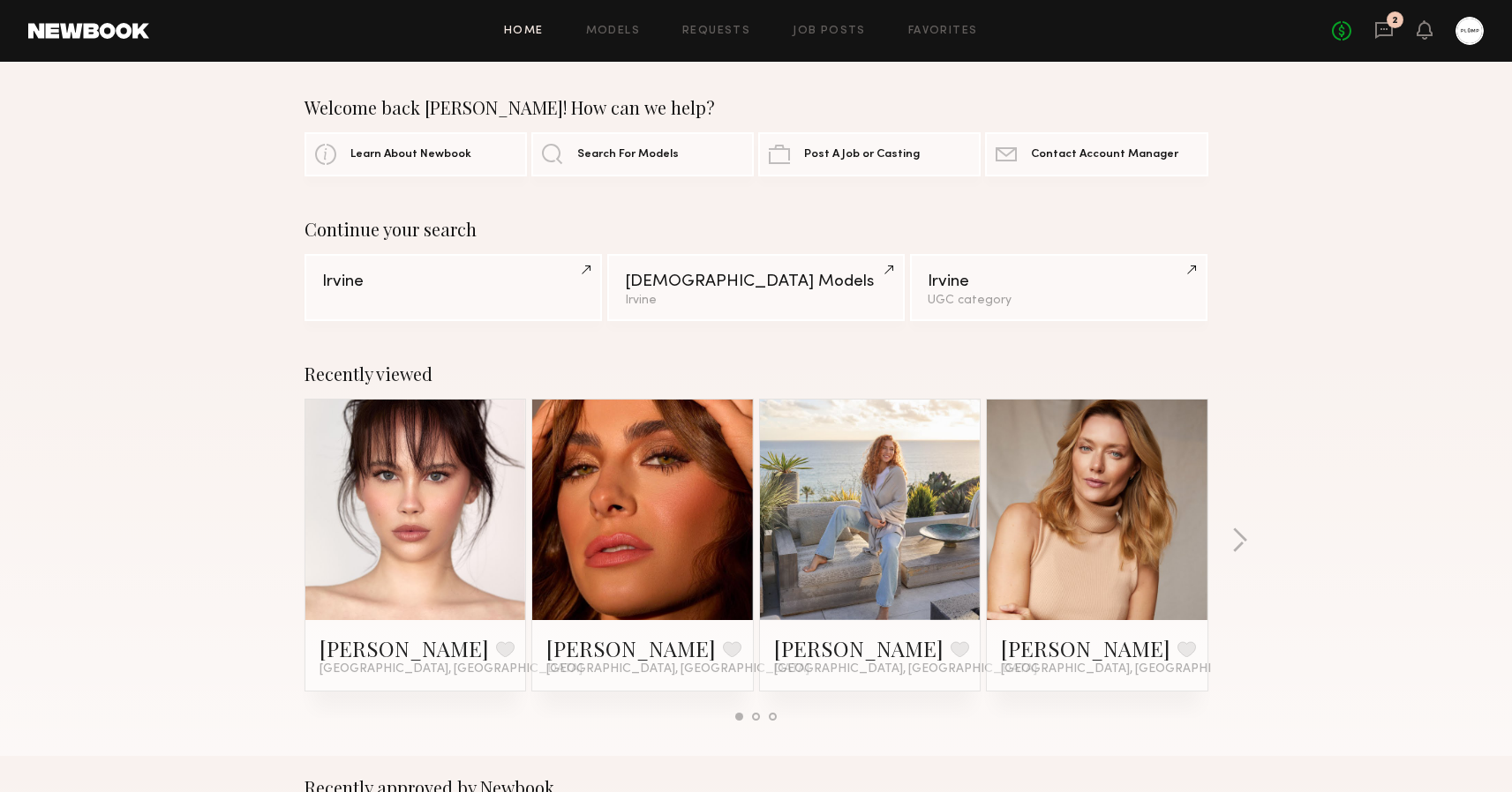
click at [1400, 25] on div "2" at bounding box center [1395, 20] width 17 height 17
